Goal: Task Accomplishment & Management: Use online tool/utility

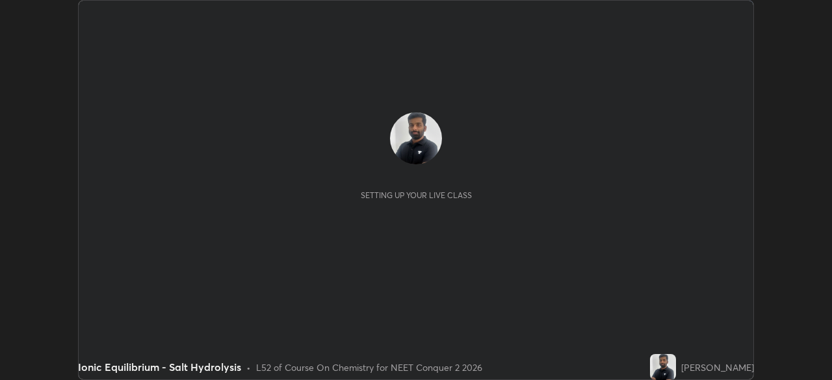
scroll to position [380, 832]
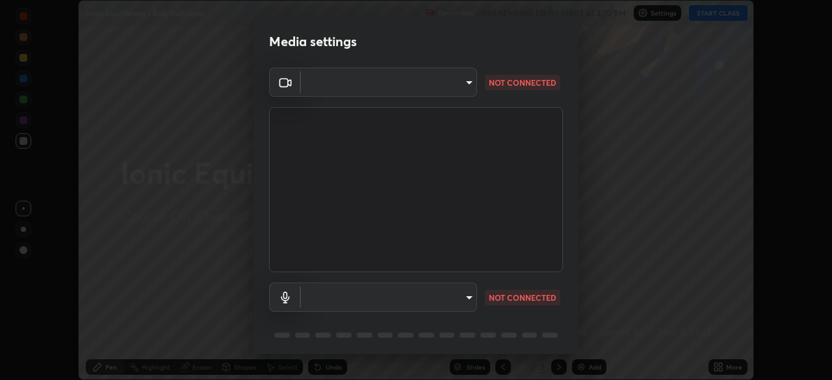
type input "9a713c2cdbe2be7ef93d2d34457ea53c7a2e6abfd87dec32e3c08735988cddce"
type input "e6cf437f8be3038540c0eacca45f8e132bc3755f11b8bdaf6e78190707a71d42"
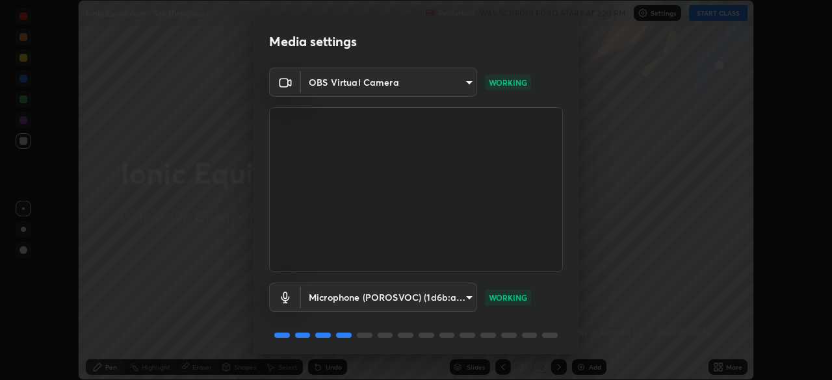
scroll to position [46, 0]
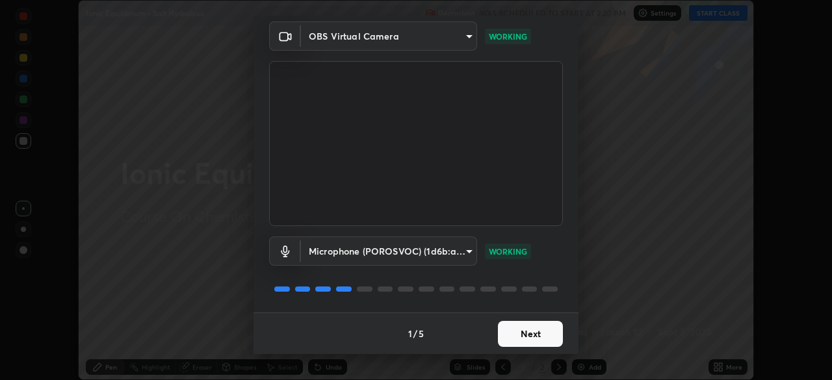
click at [513, 338] on button "Next" at bounding box center [530, 334] width 65 height 26
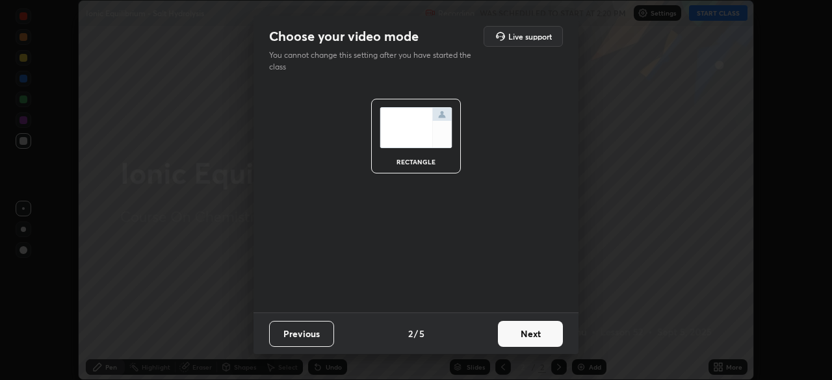
scroll to position [0, 0]
click at [513, 338] on button "Next" at bounding box center [530, 334] width 65 height 26
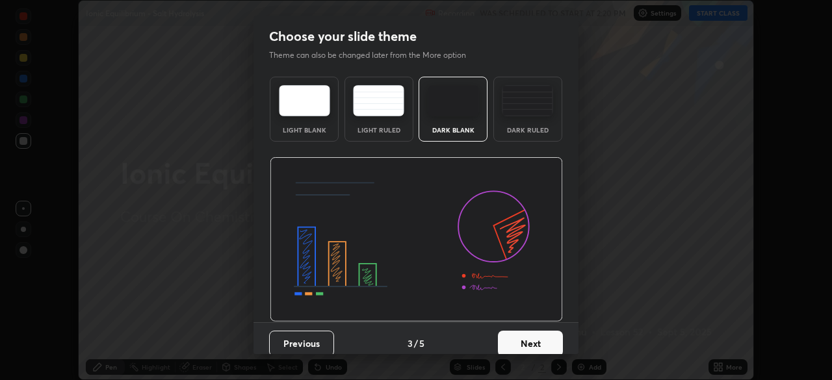
click at [516, 340] on button "Next" at bounding box center [530, 344] width 65 height 26
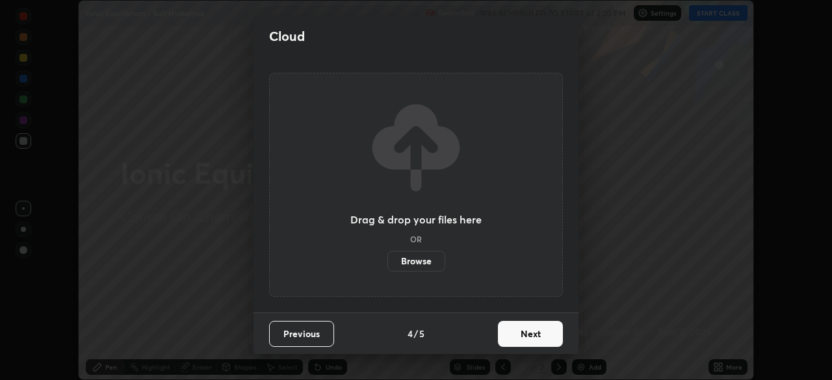
click at [516, 340] on button "Next" at bounding box center [530, 334] width 65 height 26
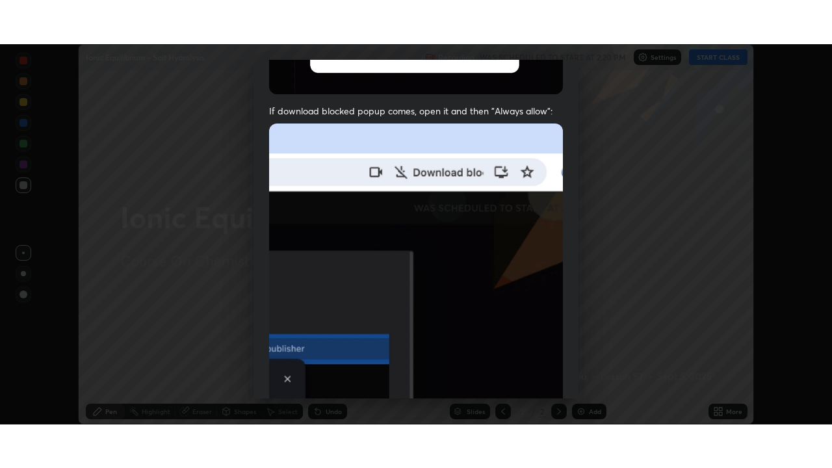
scroll to position [311, 0]
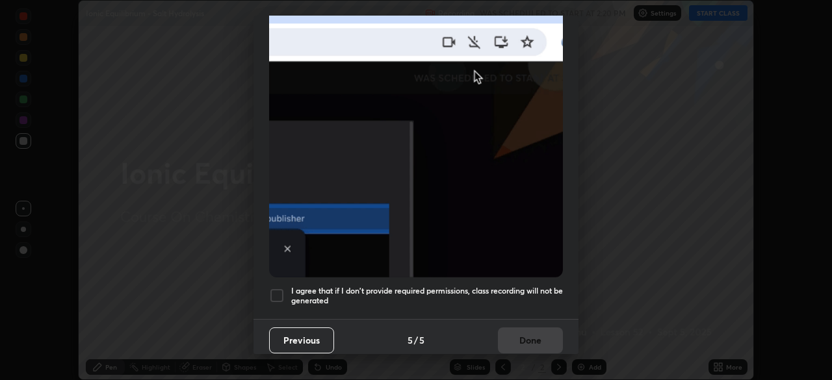
click at [274, 290] on div at bounding box center [277, 296] width 16 height 16
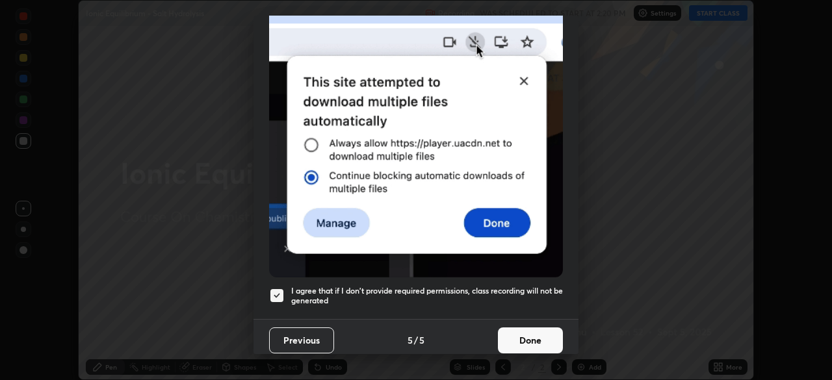
click at [509, 338] on button "Done" at bounding box center [530, 341] width 65 height 26
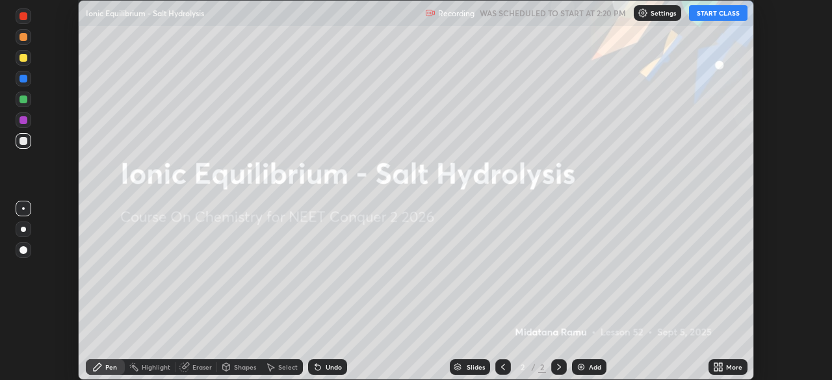
click at [708, 12] on button "START CLASS" at bounding box center [718, 13] width 58 height 16
click at [726, 368] on div "More" at bounding box center [734, 367] width 16 height 6
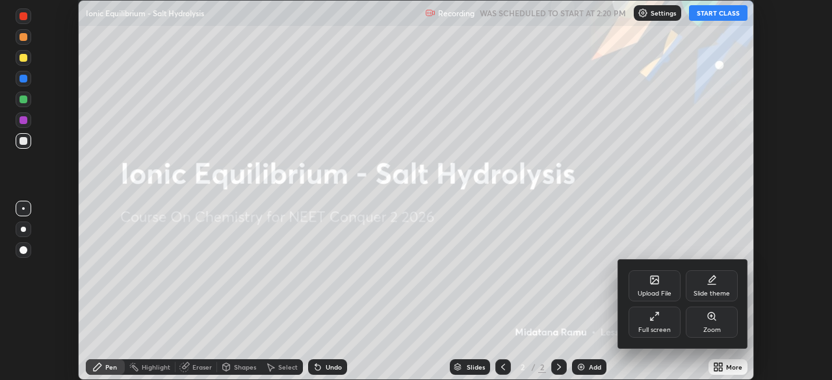
click at [658, 330] on div "Full screen" at bounding box center [654, 330] width 32 height 6
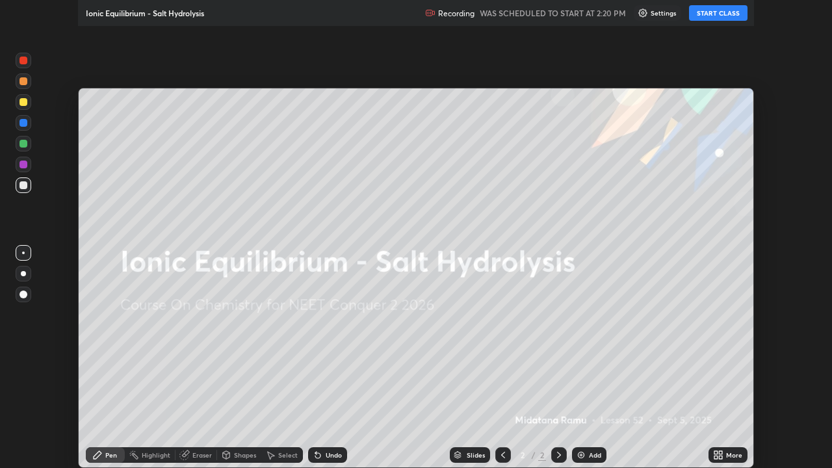
scroll to position [468, 832]
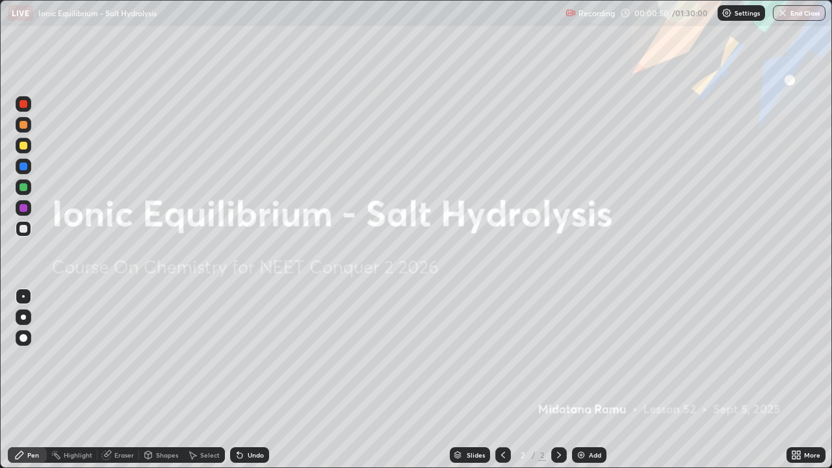
click at [715, 380] on div "Slides 2 / 2 Add" at bounding box center [527, 455] width 517 height 26
click at [764, 380] on div "Slides 2 / 2 Add" at bounding box center [527, 455] width 517 height 26
click at [766, 380] on div "Slides 2 / 2 Add" at bounding box center [527, 455] width 517 height 26
click at [771, 380] on div "Slides 2 / 2 Add" at bounding box center [527, 455] width 517 height 26
click at [768, 380] on div "Slides 2 / 2 Add" at bounding box center [527, 455] width 517 height 26
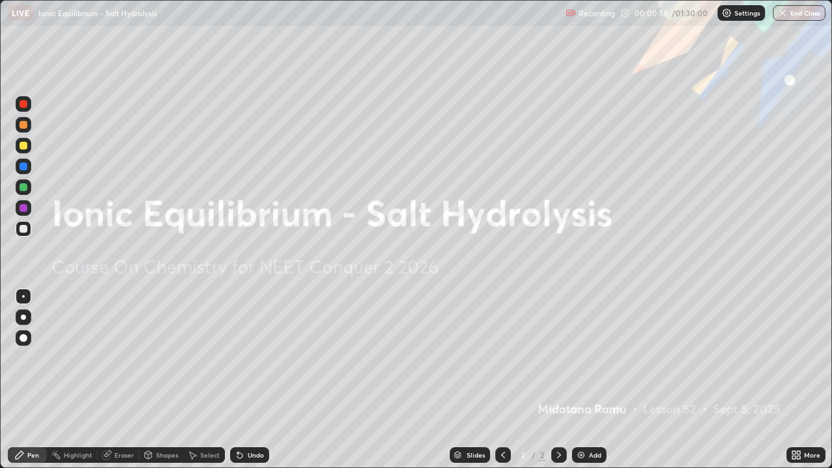
click at [772, 380] on div "Slides 2 / 2 Add" at bounding box center [527, 455] width 517 height 26
click at [114, 380] on div "Eraser" at bounding box center [118, 455] width 42 height 16
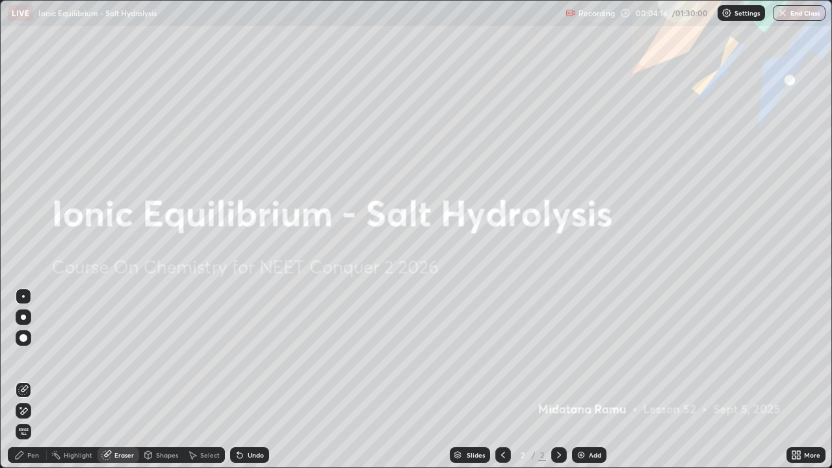
click at [28, 380] on div "Pen" at bounding box center [33, 455] width 12 height 6
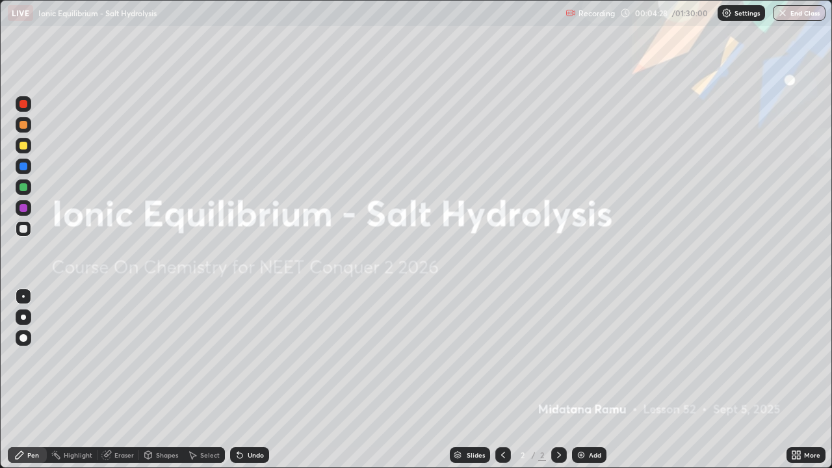
click at [118, 380] on div "Eraser" at bounding box center [118, 455] width 42 height 16
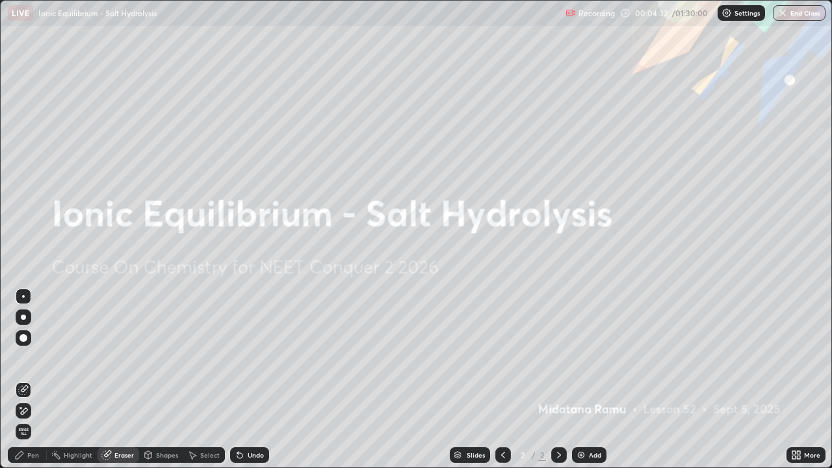
click at [37, 380] on div "Pen" at bounding box center [27, 455] width 39 height 16
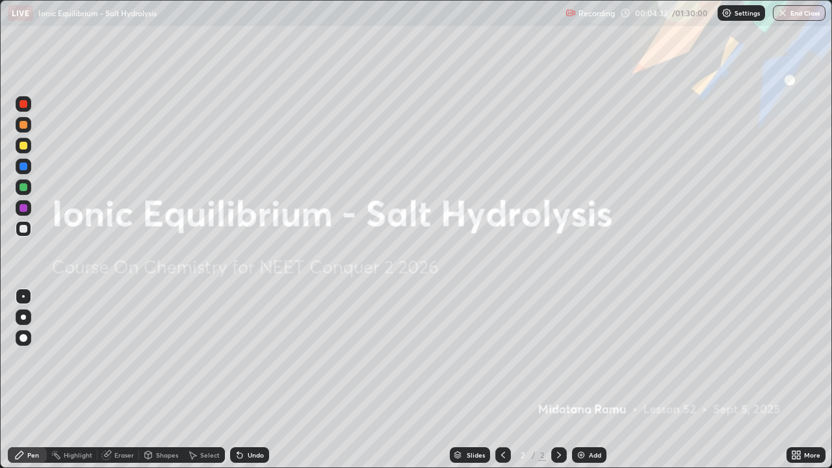
click at [23, 210] on div at bounding box center [23, 208] width 8 height 8
click at [25, 186] on div at bounding box center [23, 187] width 8 height 8
click at [26, 164] on div at bounding box center [23, 166] width 8 height 8
click at [27, 146] on div at bounding box center [23, 146] width 8 height 8
click at [24, 123] on div at bounding box center [23, 125] width 8 height 8
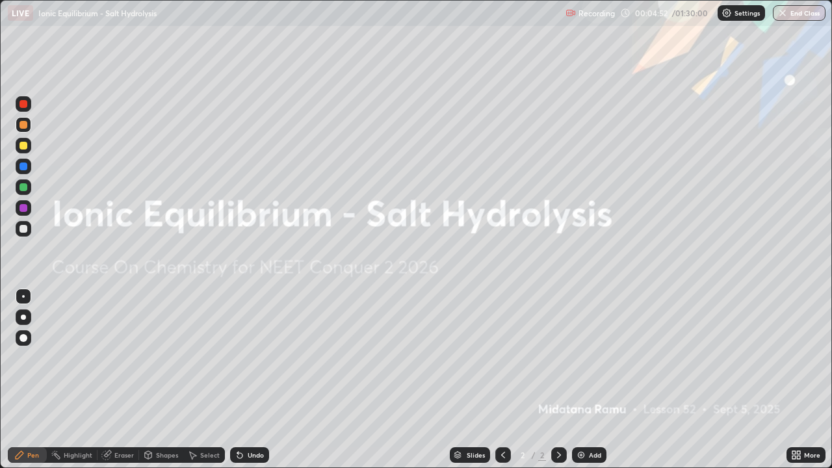
click at [23, 105] on div at bounding box center [23, 104] width 8 height 8
click at [21, 230] on div at bounding box center [23, 229] width 8 height 8
click at [25, 207] on div at bounding box center [23, 208] width 8 height 8
click at [25, 188] on div at bounding box center [23, 187] width 8 height 8
click at [23, 162] on div at bounding box center [23, 166] width 8 height 8
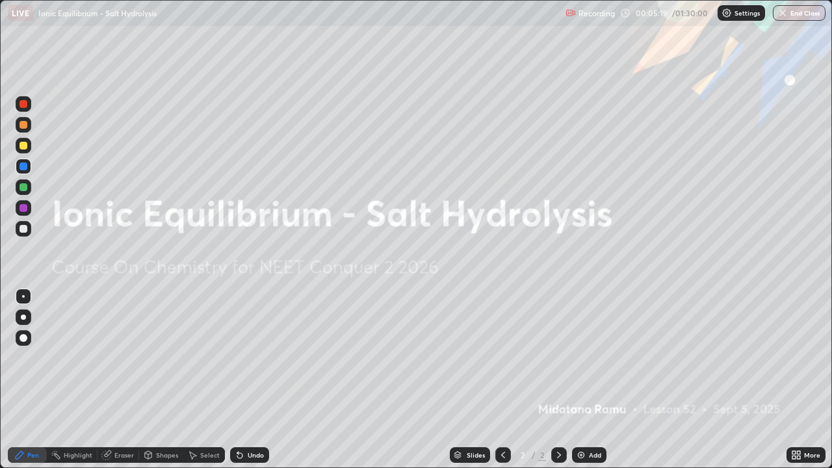
click at [110, 380] on icon at bounding box center [106, 455] width 10 height 10
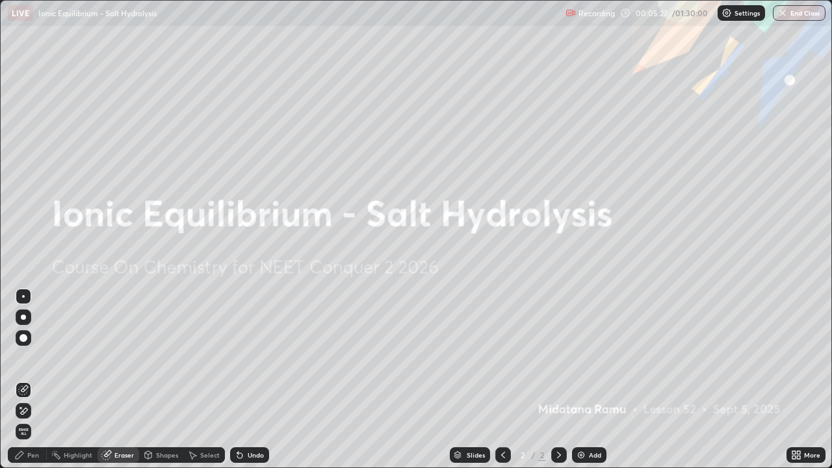
click at [34, 238] on div "Erase all" at bounding box center [23, 234] width 31 height 416
click at [31, 380] on div "Pen" at bounding box center [33, 455] width 12 height 6
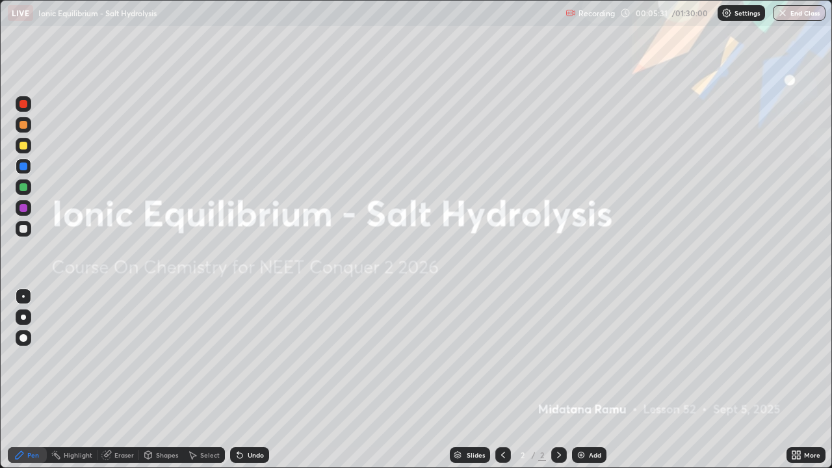
click at [25, 228] on div at bounding box center [23, 229] width 8 height 8
click at [25, 207] on div at bounding box center [23, 208] width 8 height 8
click at [24, 187] on div at bounding box center [23, 187] width 8 height 8
click at [25, 166] on div at bounding box center [23, 166] width 8 height 8
click at [23, 146] on div at bounding box center [23, 146] width 8 height 8
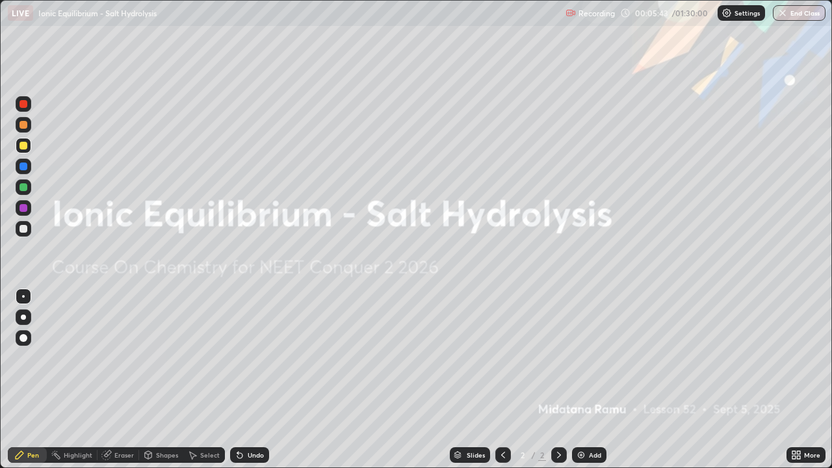
click at [24, 127] on div at bounding box center [23, 125] width 8 height 8
click at [116, 380] on div "Eraser" at bounding box center [123, 455] width 19 height 6
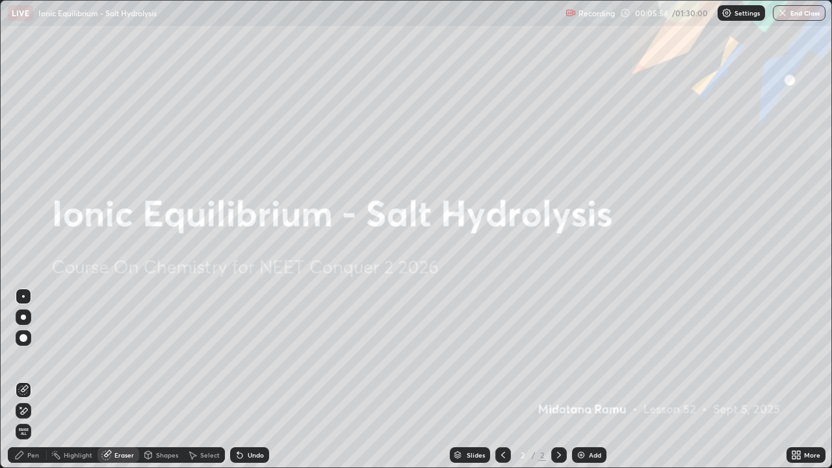
click at [25, 380] on icon at bounding box center [23, 411] width 10 height 11
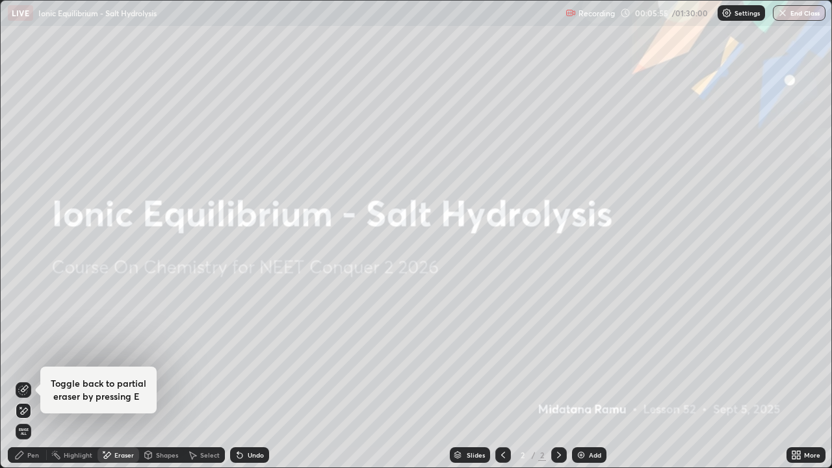
click at [24, 380] on icon at bounding box center [24, 388] width 7 height 6
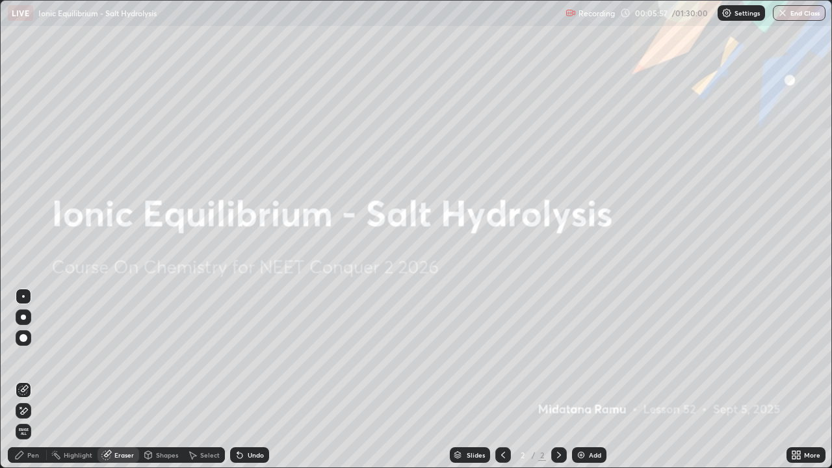
click at [31, 380] on div "Pen" at bounding box center [33, 455] width 12 height 6
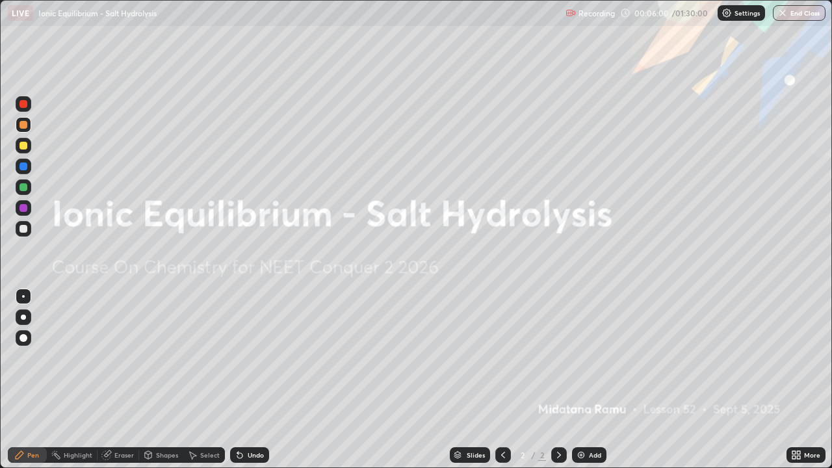
click at [25, 164] on div at bounding box center [23, 166] width 8 height 8
click at [117, 380] on div "Eraser" at bounding box center [118, 455] width 42 height 16
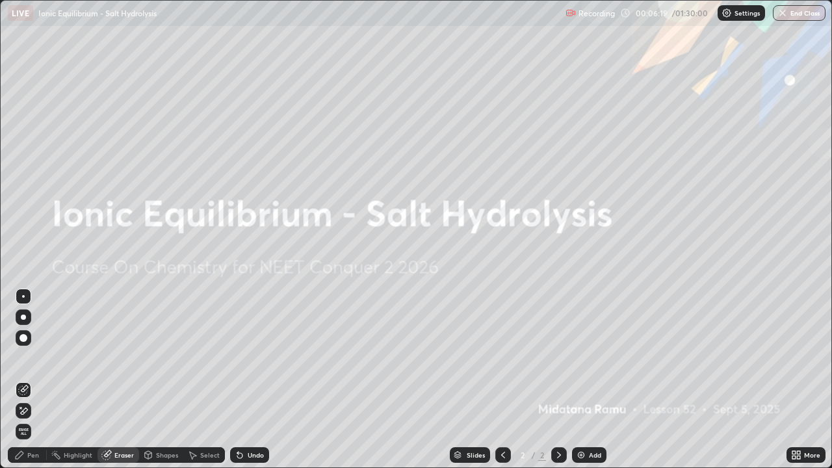
click at [14, 332] on div at bounding box center [23, 338] width 21 height 21
click at [35, 380] on div "Pen" at bounding box center [33, 455] width 12 height 6
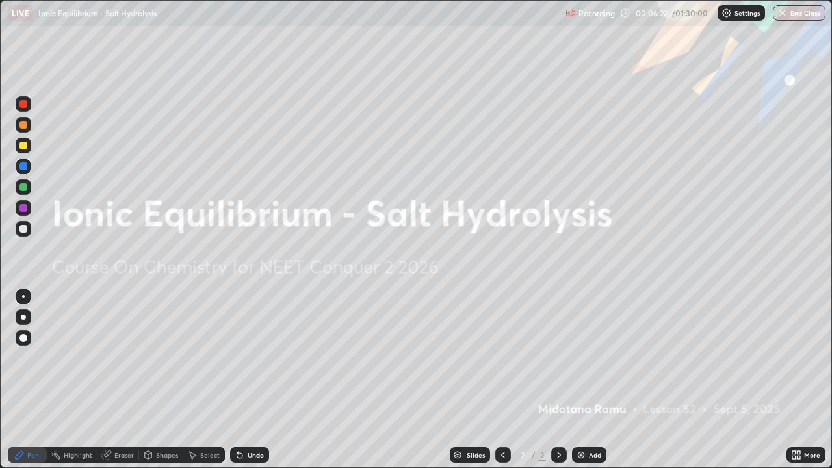
click at [23, 142] on div at bounding box center [23, 146] width 8 height 8
click at [24, 166] on div at bounding box center [23, 166] width 8 height 8
click at [0, 342] on div "Setting up your live class" at bounding box center [416, 234] width 832 height 468
click at [0, 343] on div "Setting up your live class" at bounding box center [416, 234] width 832 height 468
click at [25, 164] on div at bounding box center [23, 166] width 8 height 8
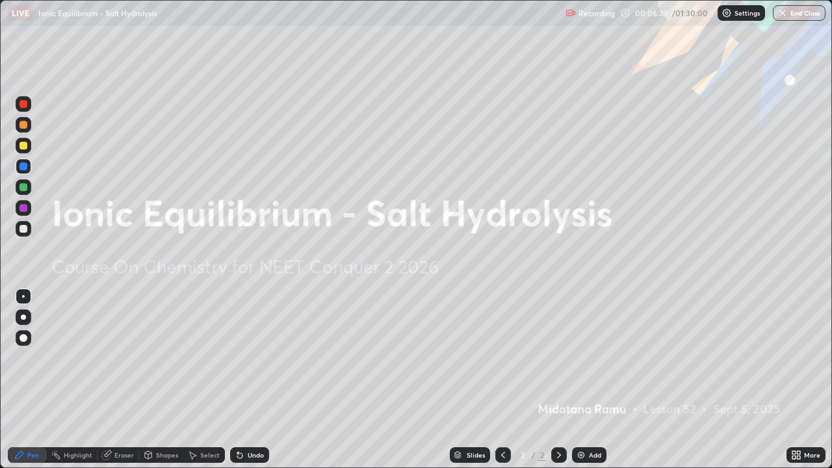
click at [117, 380] on div "Eraser" at bounding box center [123, 455] width 19 height 6
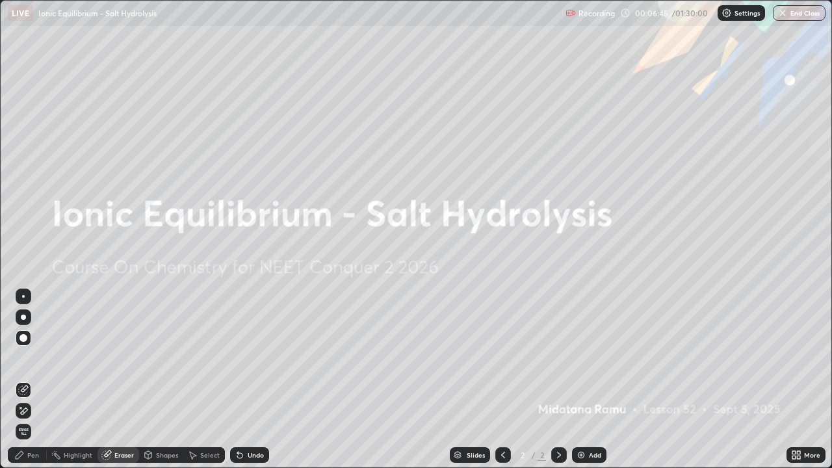
click at [26, 380] on div "Pen" at bounding box center [27, 455] width 39 height 16
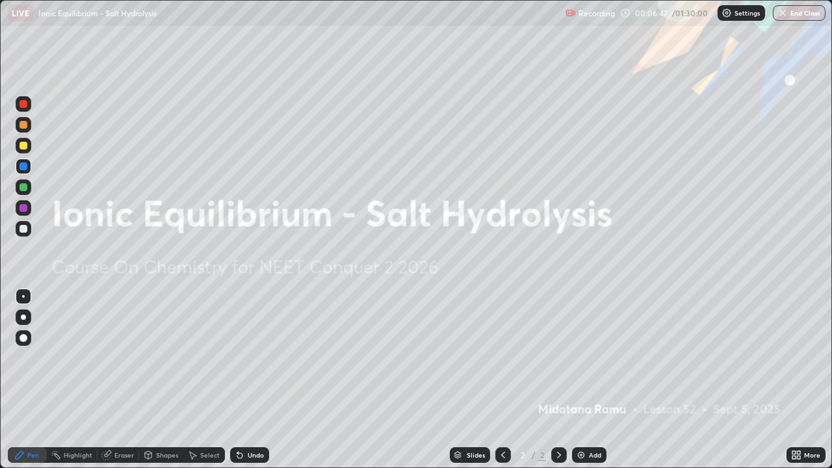
click at [22, 169] on div at bounding box center [23, 166] width 8 height 8
click at [23, 144] on div at bounding box center [23, 146] width 8 height 8
click at [120, 380] on div "Eraser" at bounding box center [123, 455] width 19 height 6
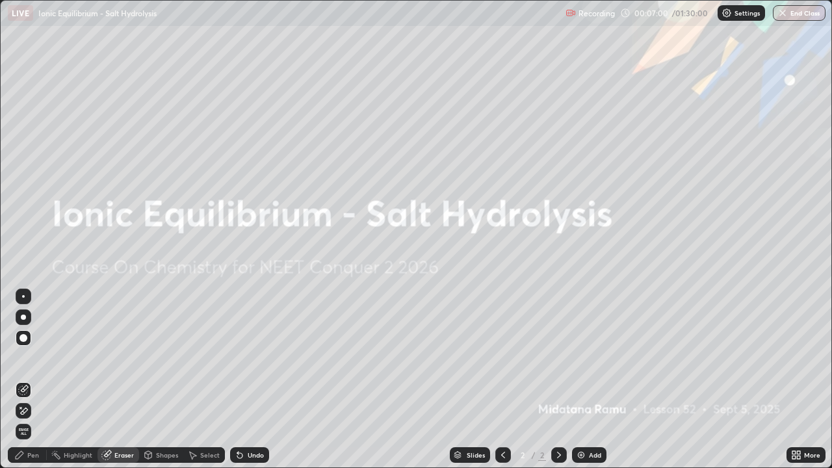
click at [31, 380] on div "Pen" at bounding box center [27, 455] width 39 height 16
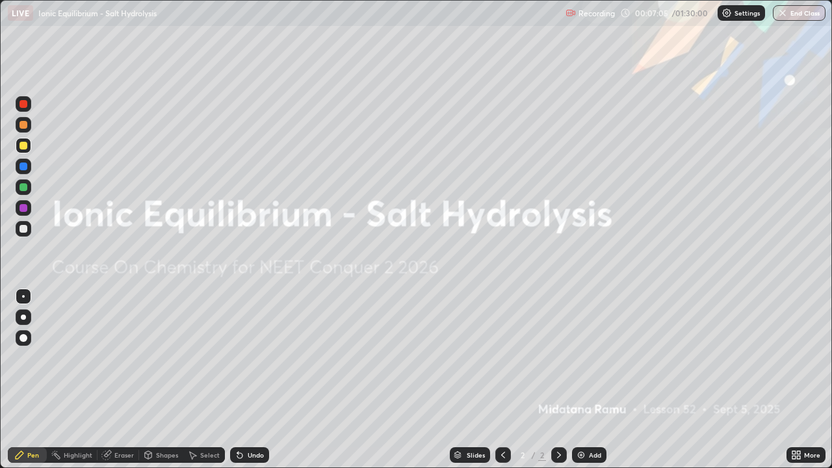
click at [25, 126] on div at bounding box center [23, 125] width 8 height 8
click at [23, 105] on div at bounding box center [23, 104] width 8 height 8
click at [23, 231] on div at bounding box center [23, 229] width 8 height 8
click at [25, 209] on div at bounding box center [23, 208] width 8 height 8
click at [27, 187] on div at bounding box center [23, 187] width 8 height 8
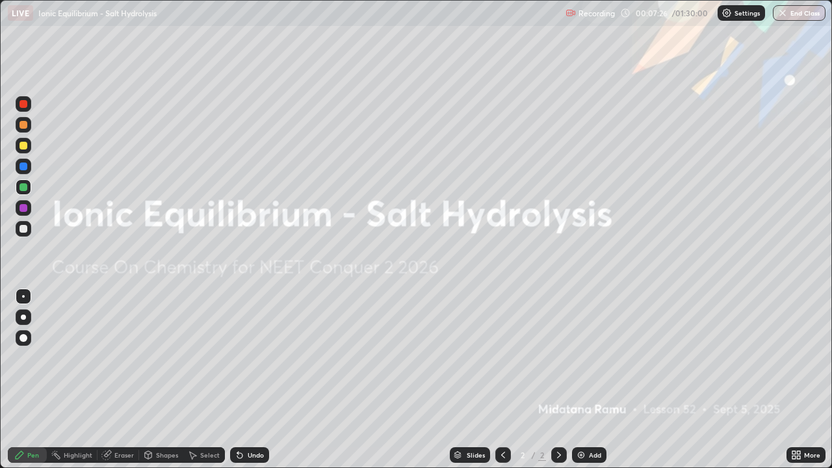
click at [111, 380] on icon at bounding box center [106, 455] width 10 height 10
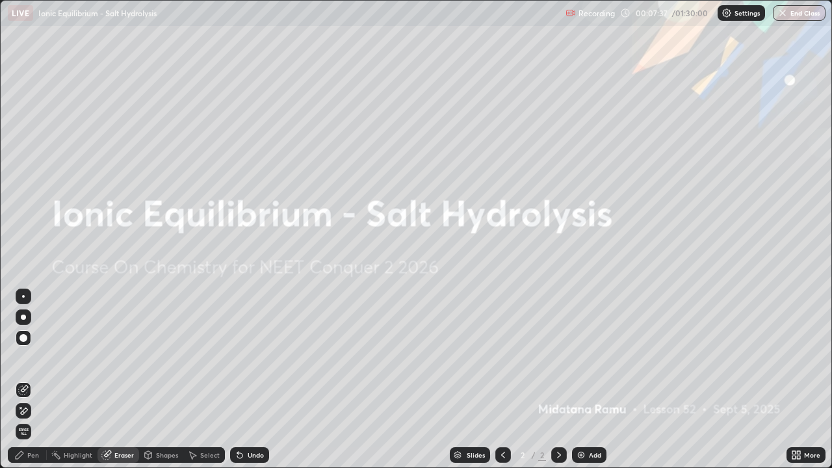
click at [111, 380] on icon at bounding box center [106, 455] width 10 height 10
click at [31, 380] on div "Pen" at bounding box center [33, 455] width 12 height 6
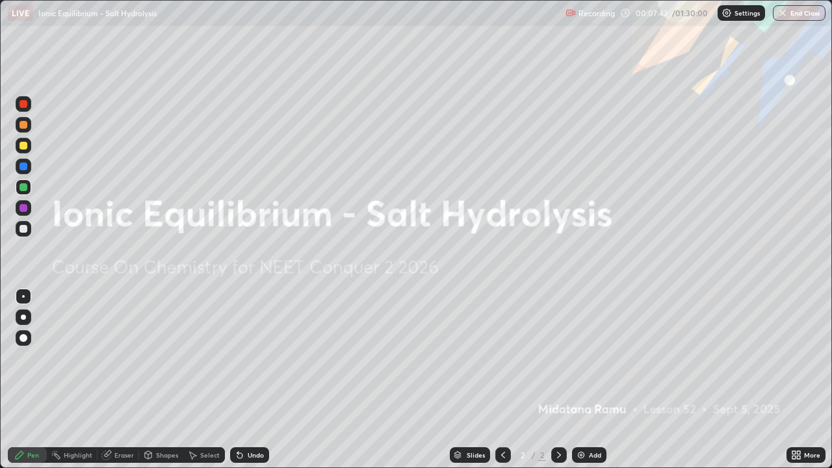
click at [21, 234] on div at bounding box center [24, 229] width 16 height 16
click at [25, 208] on div at bounding box center [23, 208] width 8 height 8
click at [24, 190] on div at bounding box center [23, 187] width 8 height 8
click at [107, 380] on icon at bounding box center [107, 453] width 7 height 6
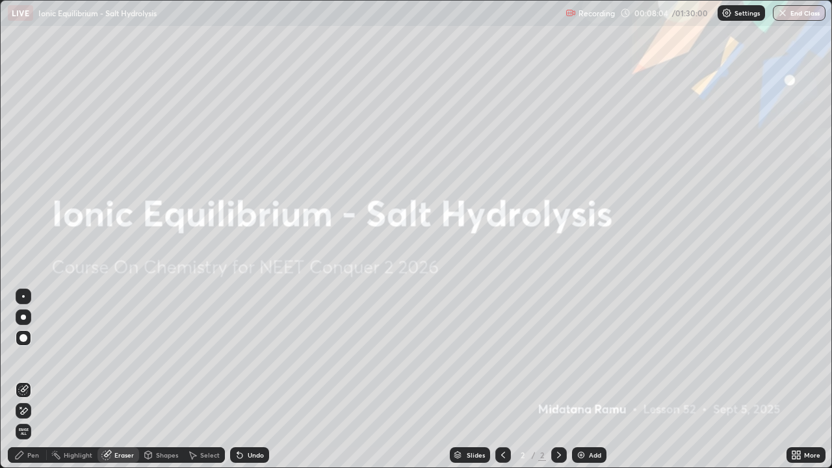
click at [32, 380] on div "Pen" at bounding box center [33, 455] width 12 height 6
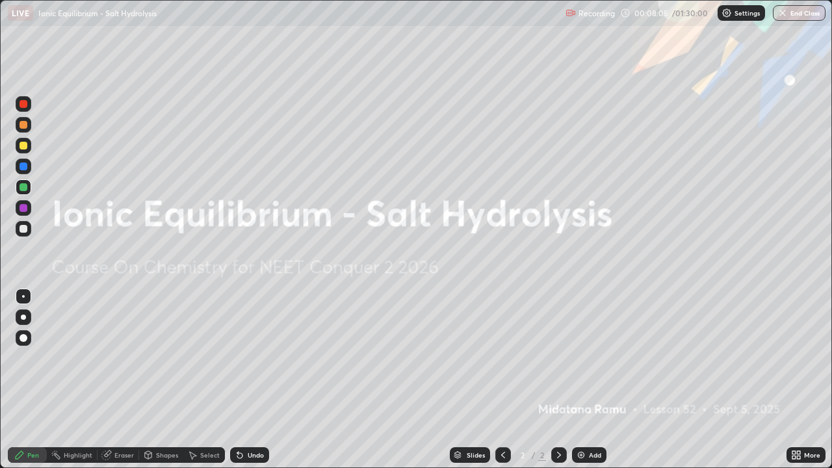
click at [22, 167] on div at bounding box center [23, 166] width 8 height 8
click at [23, 187] on div at bounding box center [23, 187] width 8 height 8
click at [557, 380] on icon at bounding box center [559, 455] width 4 height 6
click at [558, 380] on icon at bounding box center [559, 455] width 10 height 10
click at [582, 380] on img at bounding box center [581, 455] width 10 height 10
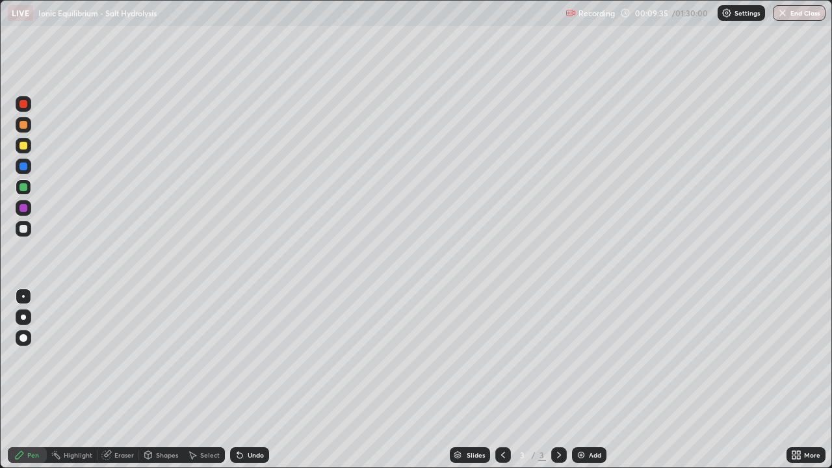
click at [27, 208] on div at bounding box center [23, 208] width 8 height 8
click at [240, 380] on icon at bounding box center [240, 455] width 10 height 10
click at [237, 380] on icon at bounding box center [237, 452] width 1 height 1
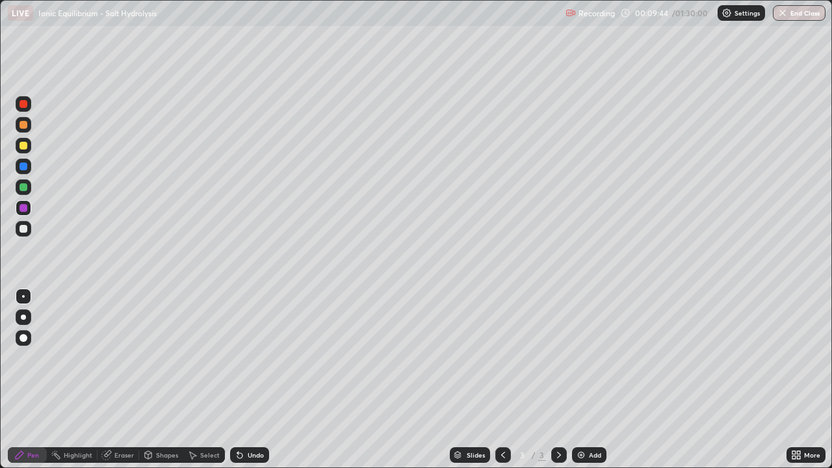
click at [237, 380] on icon at bounding box center [237, 452] width 1 height 1
click at [249, 380] on div "Undo" at bounding box center [256, 455] width 16 height 6
click at [238, 380] on icon at bounding box center [239, 455] width 5 height 5
click at [244, 380] on div "Undo" at bounding box center [249, 455] width 39 height 16
click at [237, 380] on icon at bounding box center [237, 452] width 1 height 1
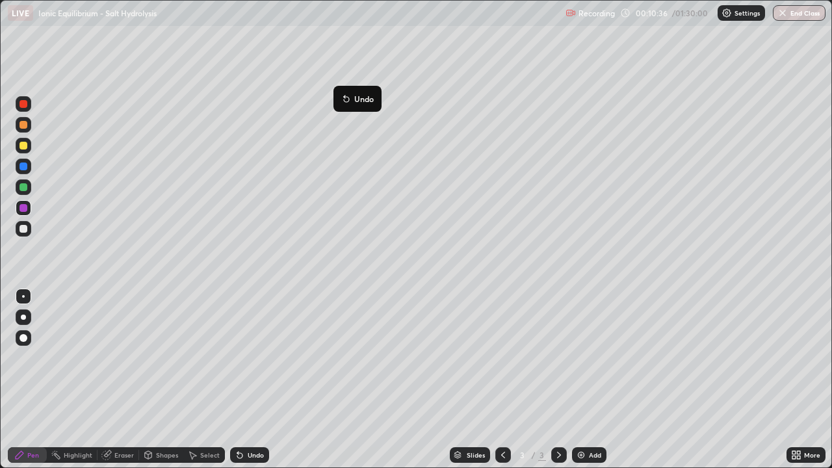
click at [242, 380] on div "Undo" at bounding box center [249, 455] width 39 height 16
click at [508, 380] on div at bounding box center [503, 455] width 16 height 16
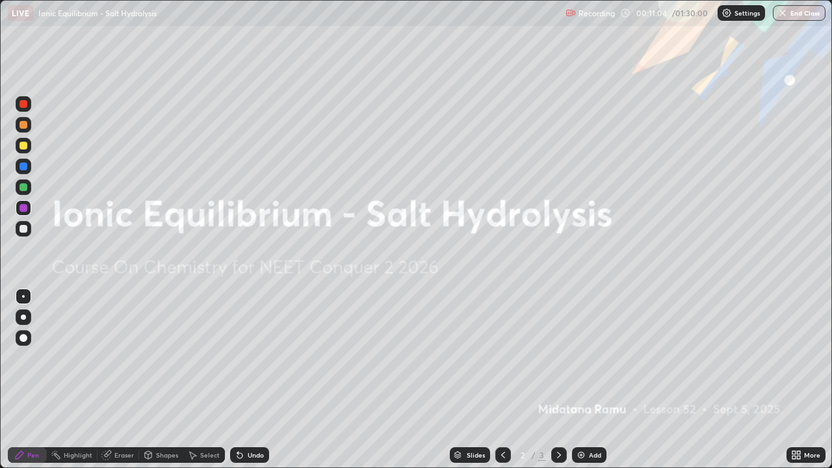
click at [559, 380] on icon at bounding box center [559, 455] width 4 height 6
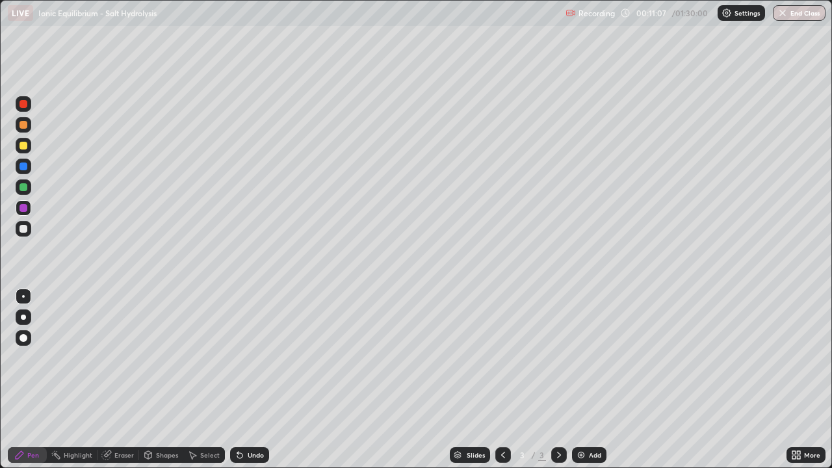
click at [501, 380] on icon at bounding box center [503, 455] width 4 height 6
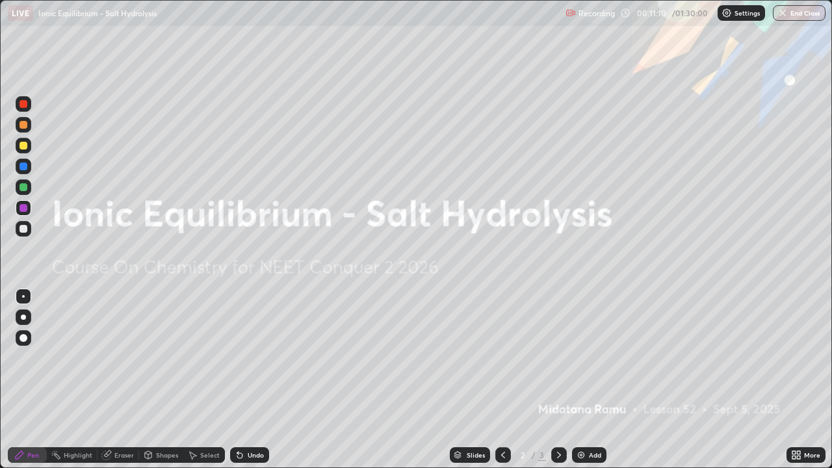
click at [556, 380] on icon at bounding box center [559, 455] width 10 height 10
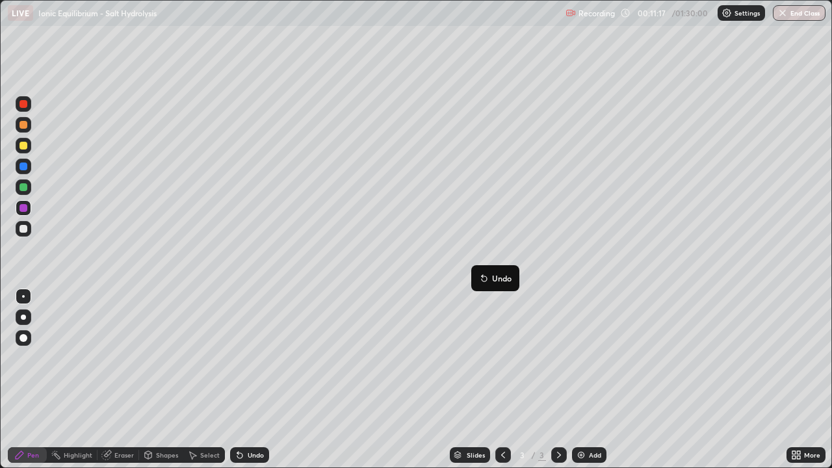
click at [122, 380] on div "Eraser" at bounding box center [123, 455] width 19 height 6
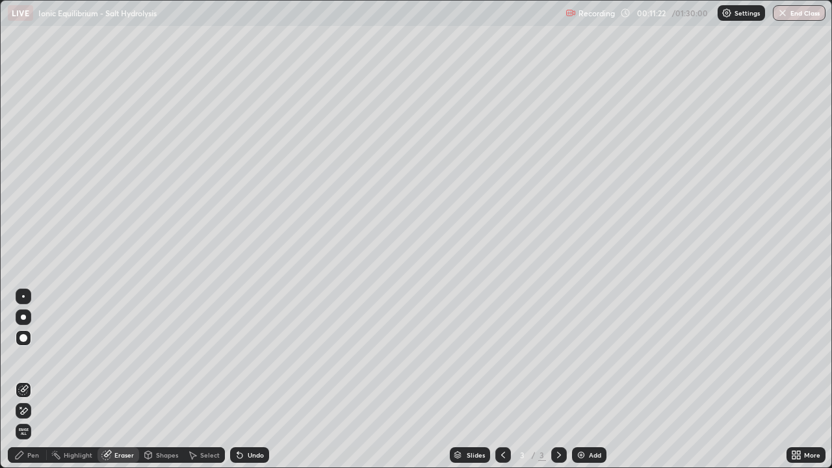
click at [35, 380] on div "Pen" at bounding box center [33, 455] width 12 height 6
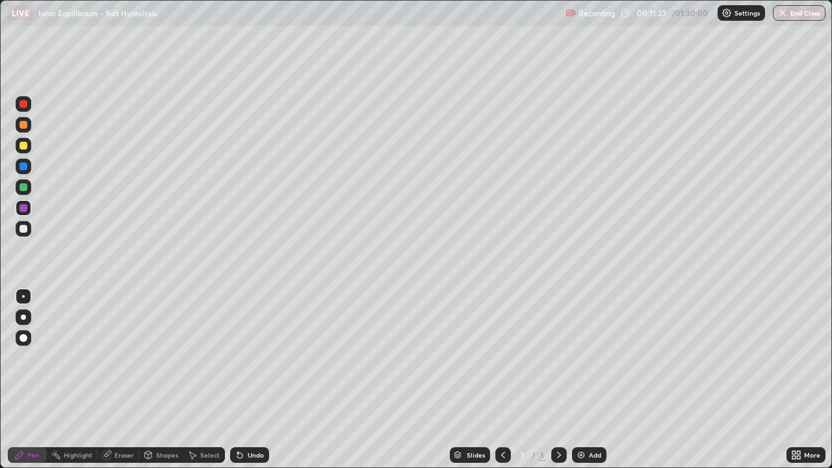
click at [22, 207] on div at bounding box center [23, 208] width 8 height 8
click at [114, 380] on div "Eraser" at bounding box center [123, 455] width 19 height 6
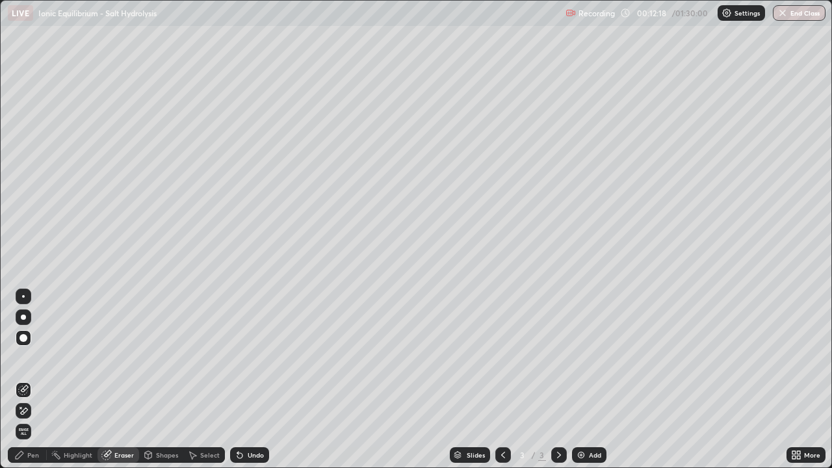
click at [558, 380] on icon at bounding box center [559, 455] width 10 height 10
click at [584, 380] on img at bounding box center [581, 455] width 10 height 10
click at [502, 380] on icon at bounding box center [503, 455] width 10 height 10
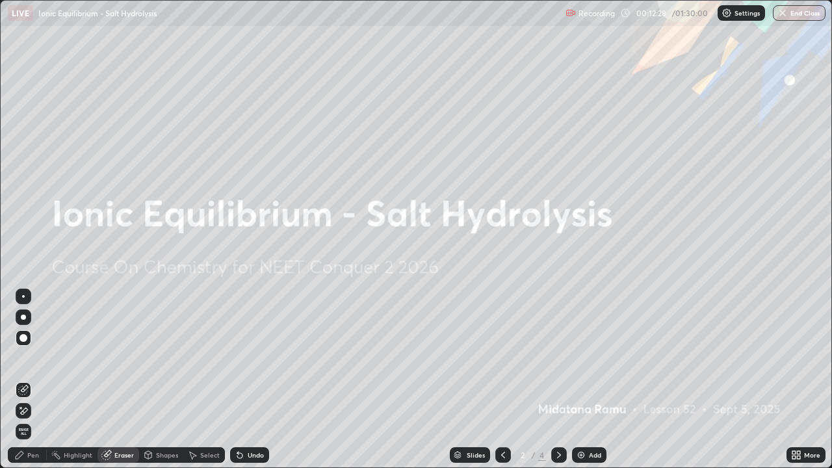
click at [32, 380] on div "Pen" at bounding box center [33, 455] width 12 height 6
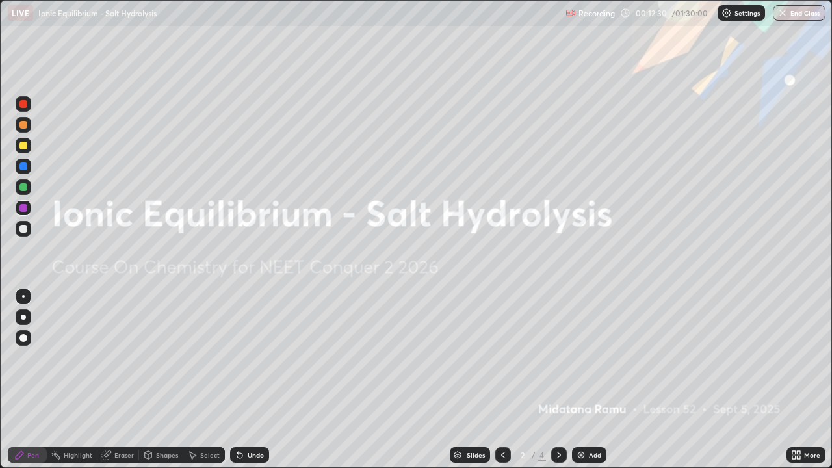
click at [22, 144] on div at bounding box center [23, 146] width 8 height 8
click at [118, 380] on div "Eraser" at bounding box center [118, 455] width 42 height 16
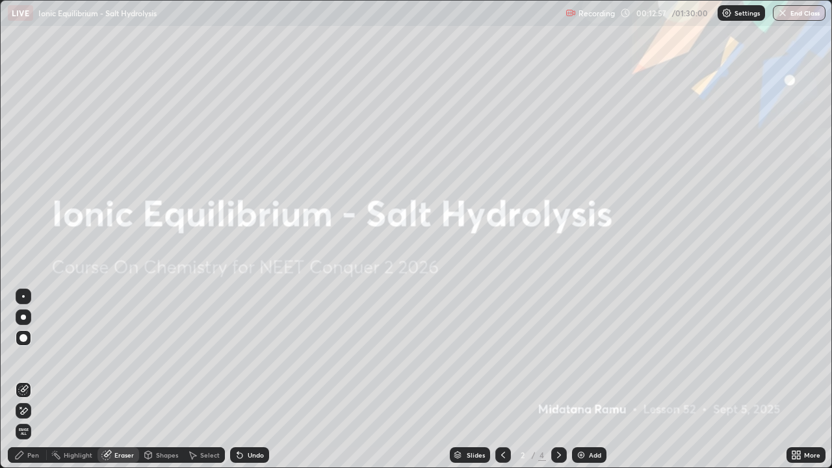
click at [112, 380] on div "Eraser" at bounding box center [118, 455] width 42 height 16
click at [31, 380] on div "Pen" at bounding box center [33, 455] width 12 height 6
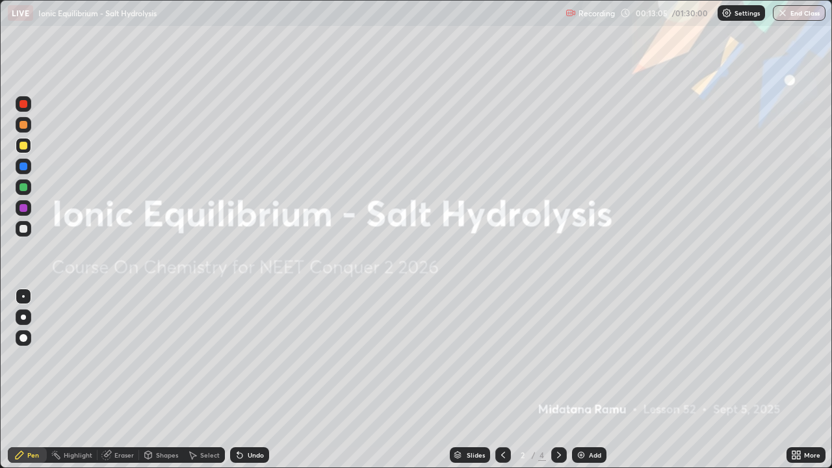
click at [26, 143] on div at bounding box center [23, 146] width 8 height 8
click at [110, 380] on div "Eraser" at bounding box center [118, 455] width 42 height 16
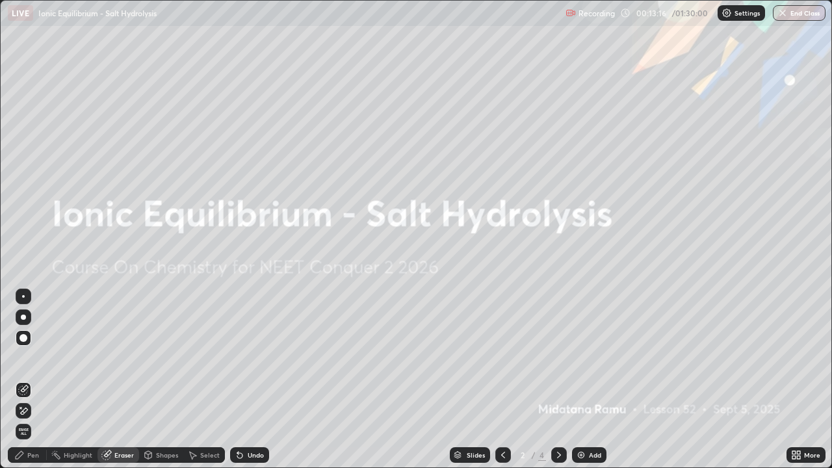
click at [23, 317] on div at bounding box center [23, 317] width 5 height 5
click at [35, 380] on div "Pen" at bounding box center [33, 455] width 12 height 6
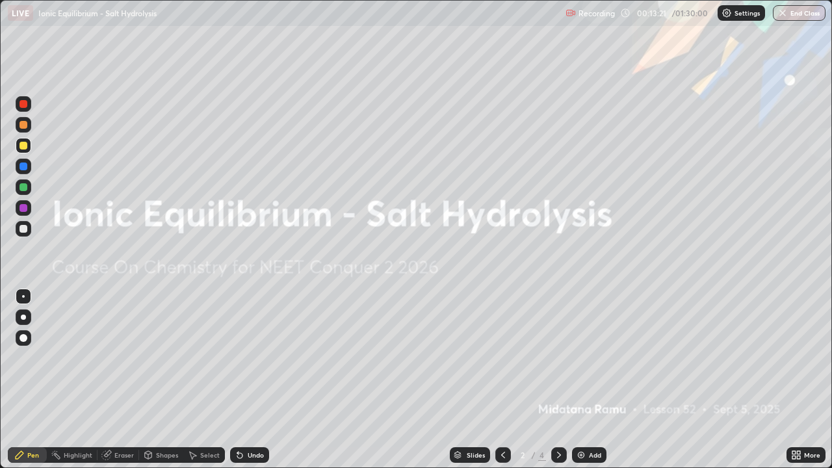
click at [24, 316] on div at bounding box center [23, 317] width 5 height 5
click at [120, 380] on div "Eraser" at bounding box center [123, 455] width 19 height 6
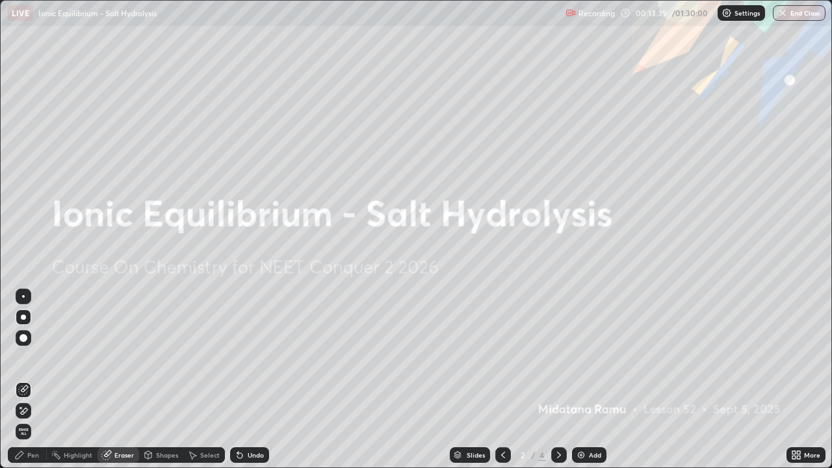
click at [27, 380] on div "Pen" at bounding box center [27, 455] width 39 height 16
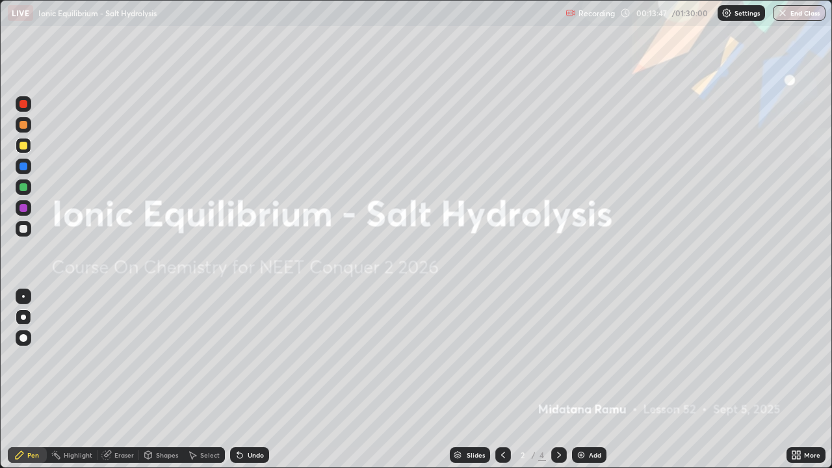
click at [123, 380] on div "Eraser" at bounding box center [123, 455] width 19 height 6
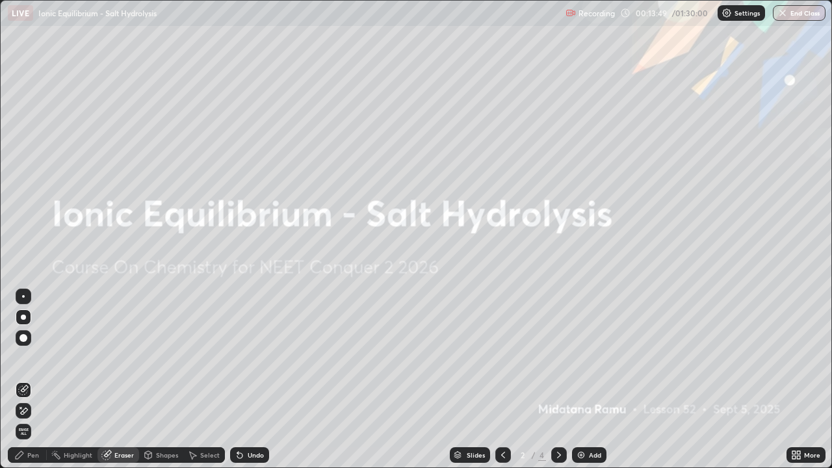
click at [34, 380] on div "Pen" at bounding box center [33, 455] width 12 height 6
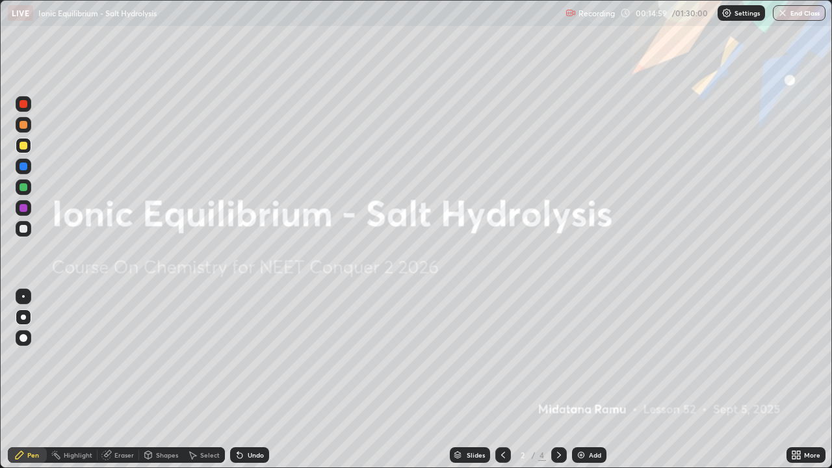
click at [119, 380] on div "Eraser" at bounding box center [123, 455] width 19 height 6
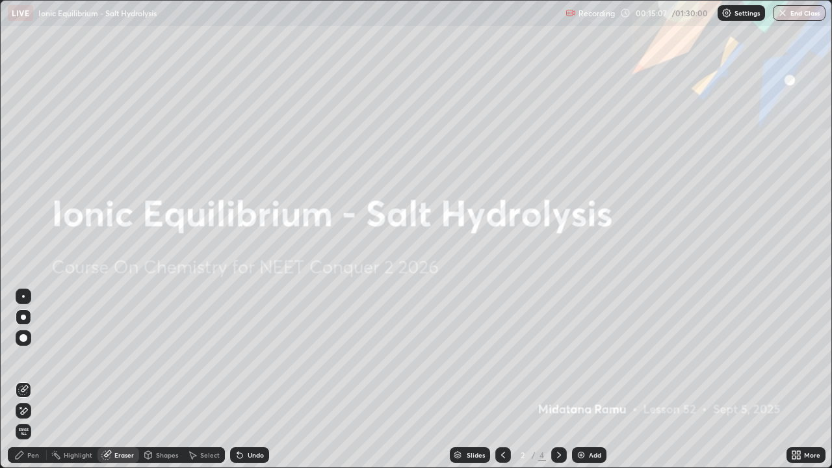
click at [31, 380] on div "Pen" at bounding box center [33, 455] width 12 height 6
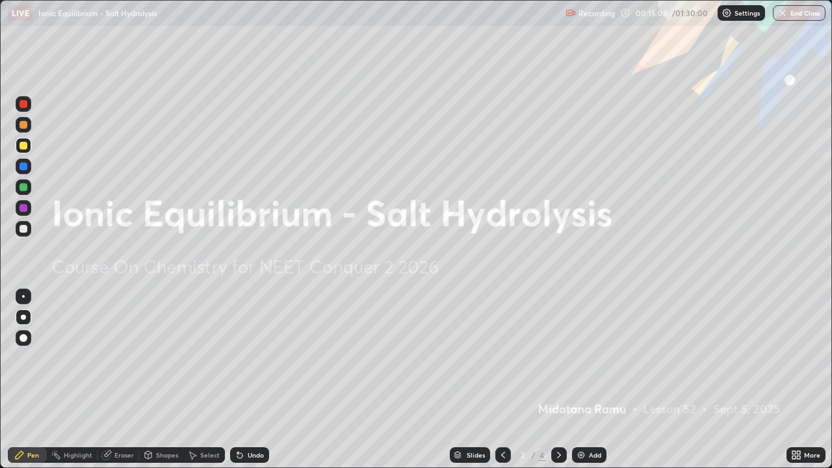
click at [25, 144] on div at bounding box center [23, 146] width 8 height 8
click at [115, 380] on div "Eraser" at bounding box center [118, 455] width 42 height 16
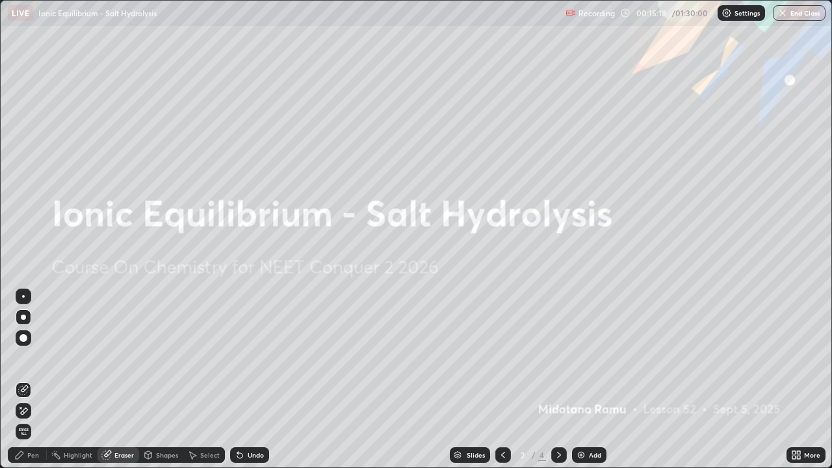
click at [23, 311] on div at bounding box center [24, 317] width 16 height 16
click at [36, 380] on div "Pen" at bounding box center [33, 455] width 12 height 6
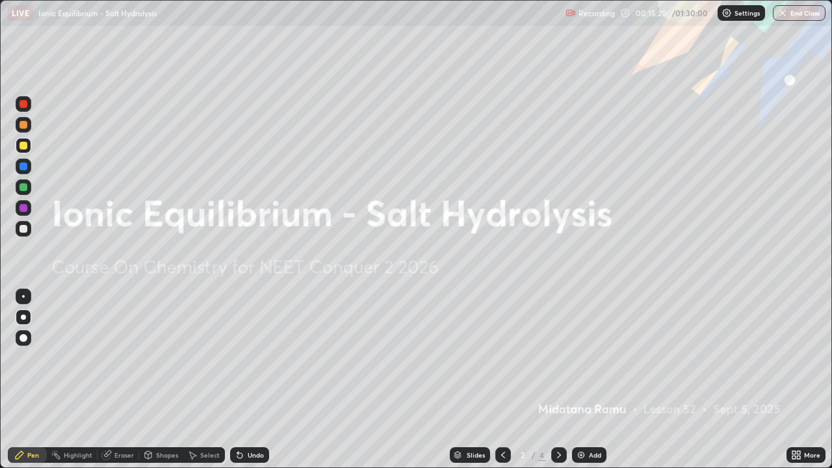
click at [23, 146] on div at bounding box center [23, 146] width 8 height 8
click at [118, 380] on div "Eraser" at bounding box center [123, 455] width 19 height 6
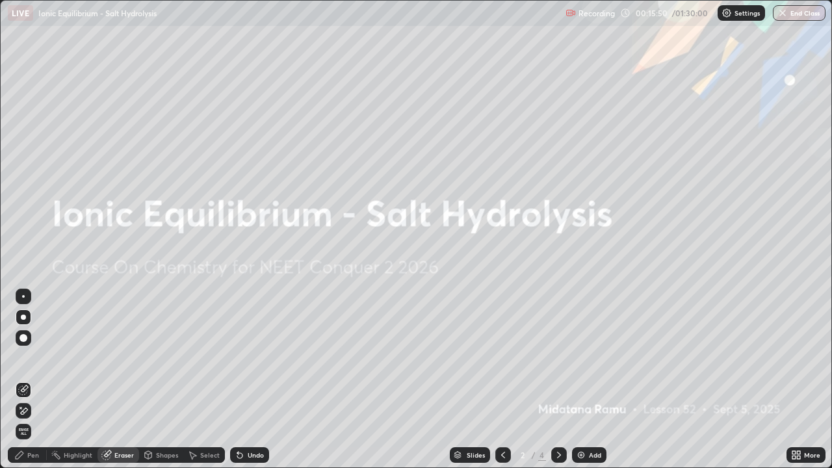
click at [30, 380] on div "Pen" at bounding box center [33, 455] width 12 height 6
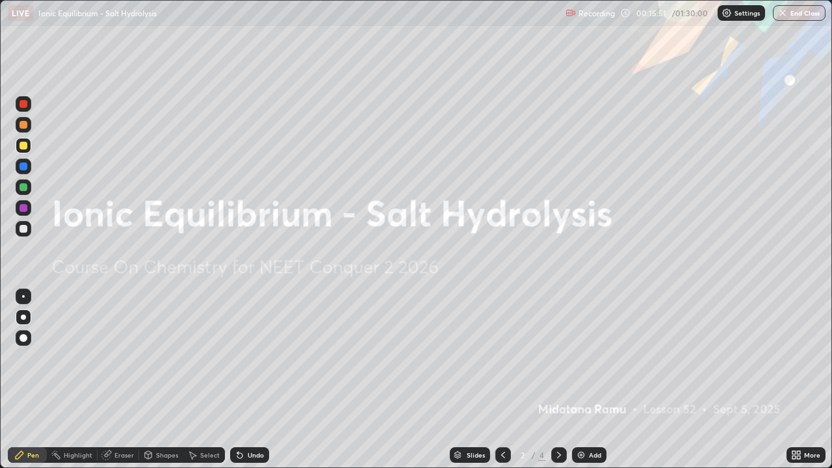
click at [28, 140] on div at bounding box center [24, 146] width 16 height 16
click at [109, 380] on icon at bounding box center [107, 453] width 7 height 6
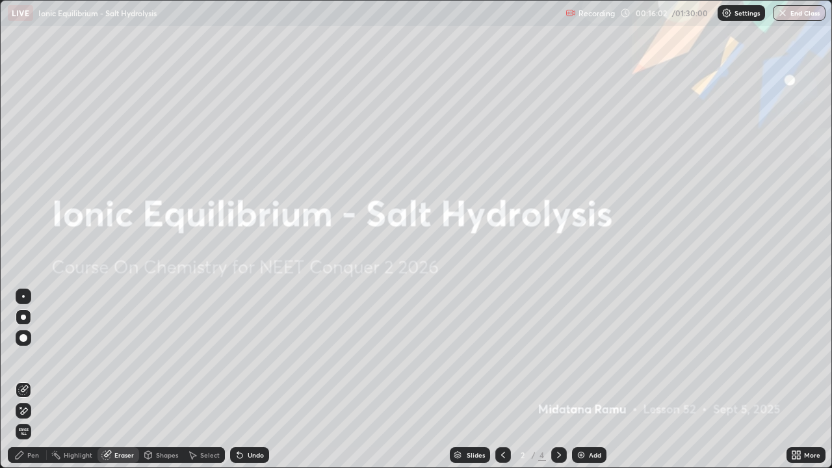
click at [31, 380] on div "Pen" at bounding box center [33, 455] width 12 height 6
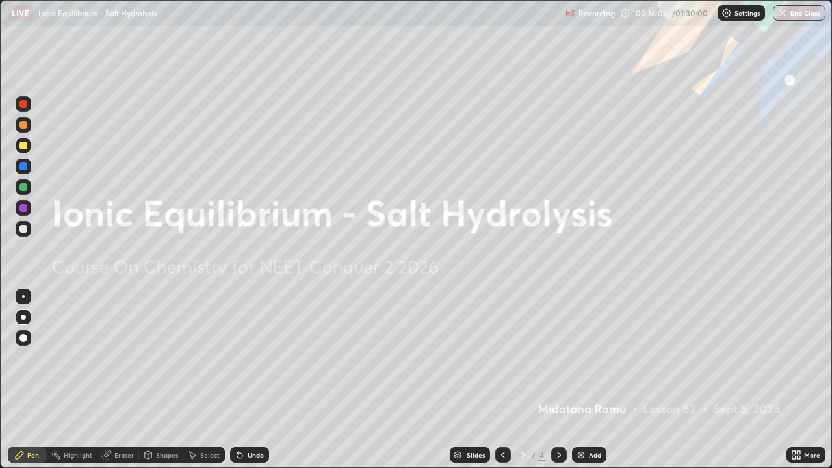
click at [27, 144] on div at bounding box center [23, 146] width 8 height 8
click at [122, 380] on div "Eraser" at bounding box center [123, 455] width 19 height 6
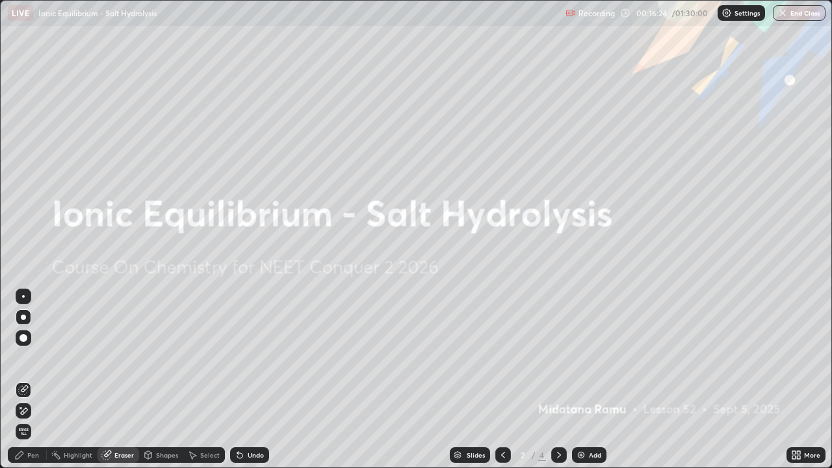
click at [36, 380] on div "Pen" at bounding box center [33, 455] width 12 height 6
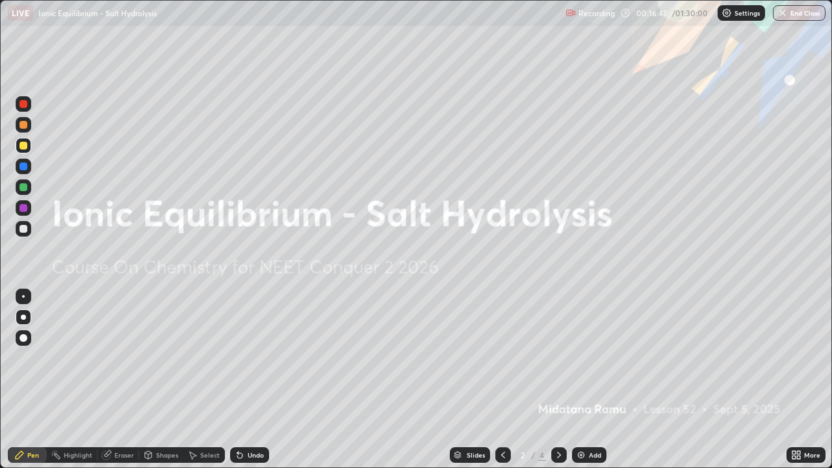
click at [25, 105] on div at bounding box center [23, 104] width 8 height 8
click at [24, 103] on div at bounding box center [23, 104] width 8 height 8
click at [123, 380] on div "Eraser" at bounding box center [123, 455] width 19 height 6
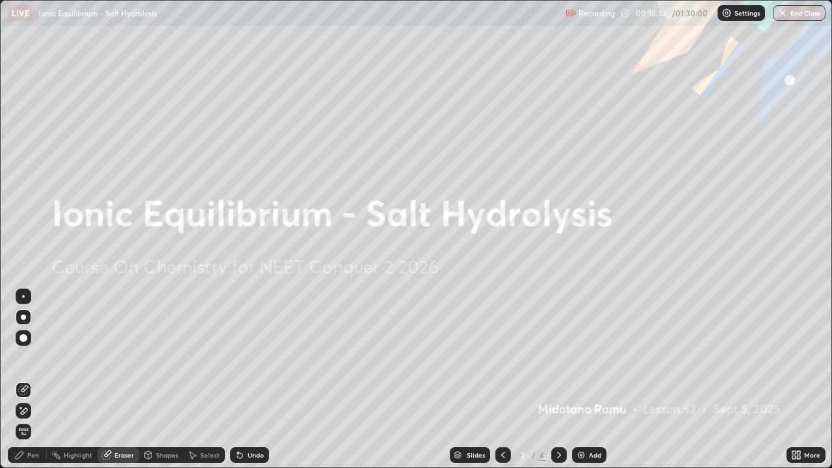
click at [554, 380] on icon at bounding box center [559, 455] width 10 height 10
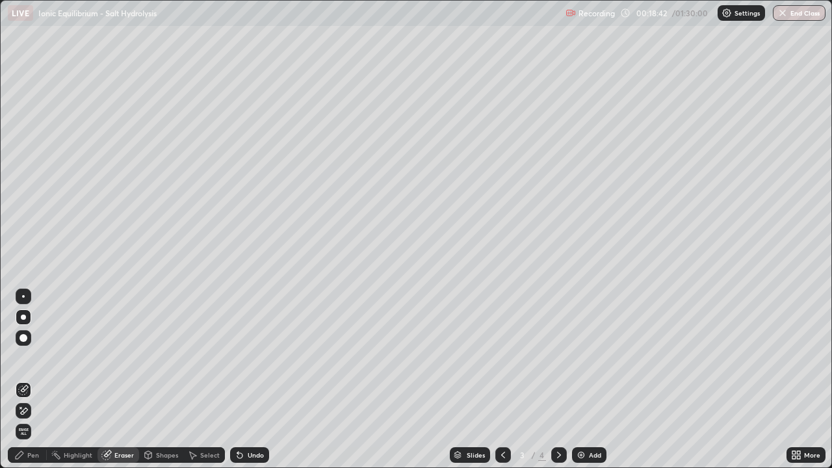
click at [122, 380] on div "Eraser" at bounding box center [123, 455] width 19 height 6
click at [73, 380] on div "Highlight" at bounding box center [78, 455] width 29 height 6
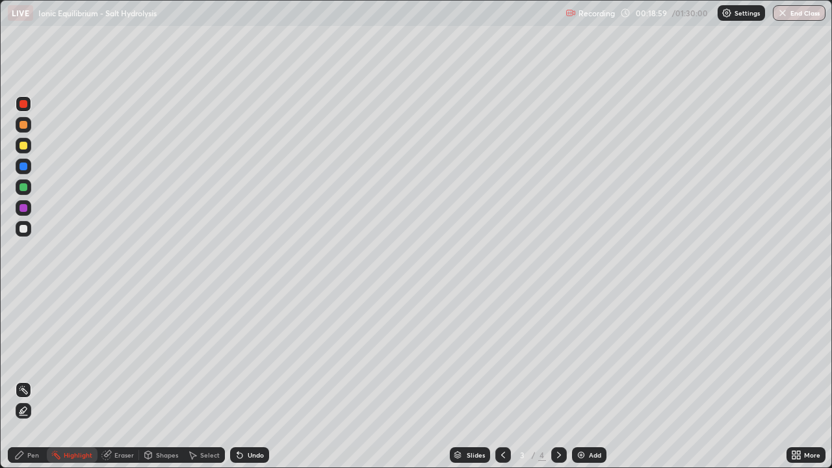
click at [23, 207] on div at bounding box center [23, 208] width 8 height 8
click at [28, 380] on div "Pen" at bounding box center [33, 455] width 12 height 6
click at [23, 296] on div at bounding box center [23, 296] width 3 height 3
click at [121, 380] on div "Eraser" at bounding box center [123, 455] width 19 height 6
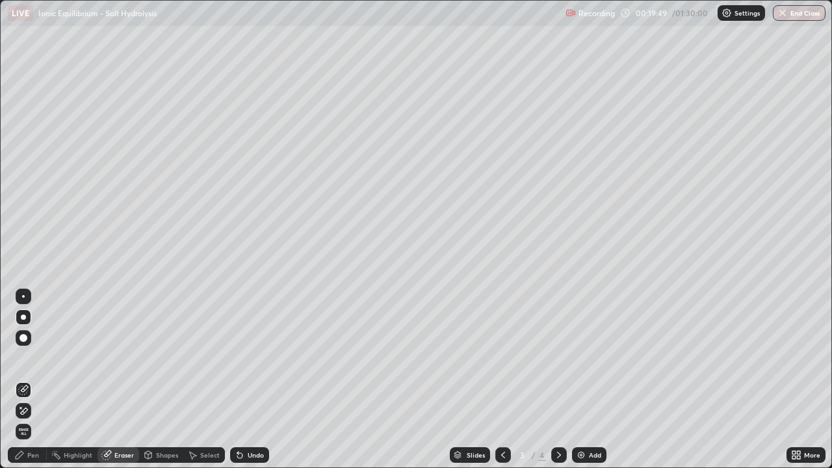
click at [36, 380] on div "Pen" at bounding box center [33, 455] width 12 height 6
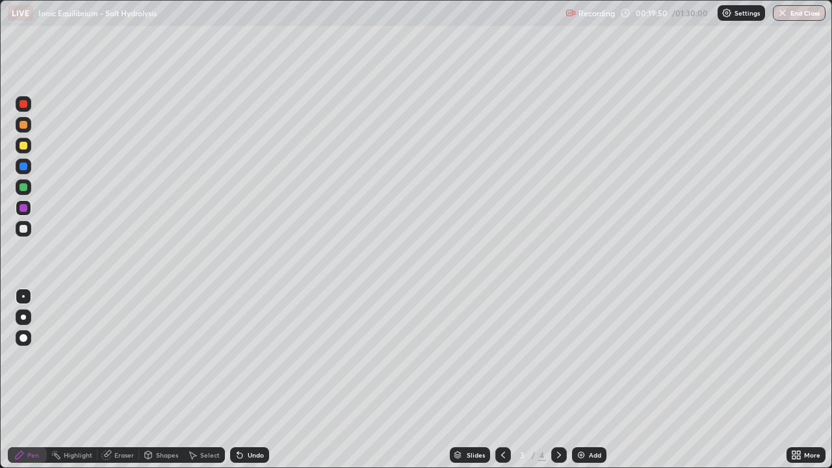
click at [21, 207] on div at bounding box center [23, 208] width 8 height 8
click at [501, 380] on icon at bounding box center [503, 455] width 4 height 6
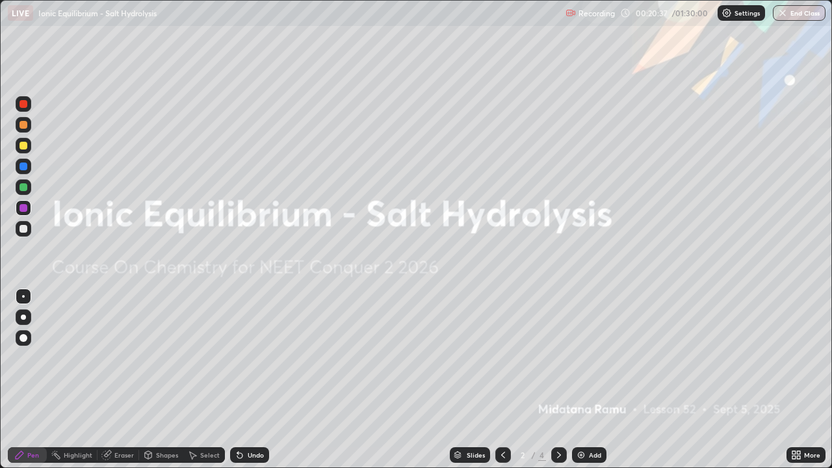
click at [558, 380] on icon at bounding box center [559, 455] width 10 height 10
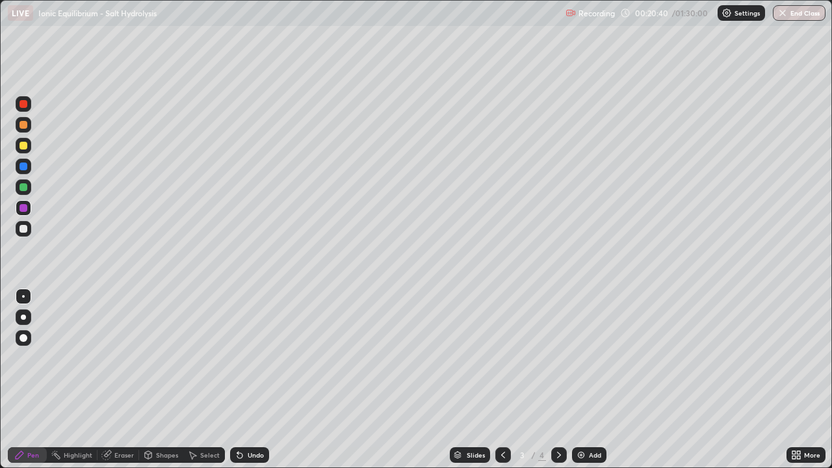
click at [558, 380] on icon at bounding box center [559, 455] width 10 height 10
click at [503, 380] on icon at bounding box center [503, 455] width 4 height 6
click at [502, 380] on icon at bounding box center [503, 455] width 10 height 10
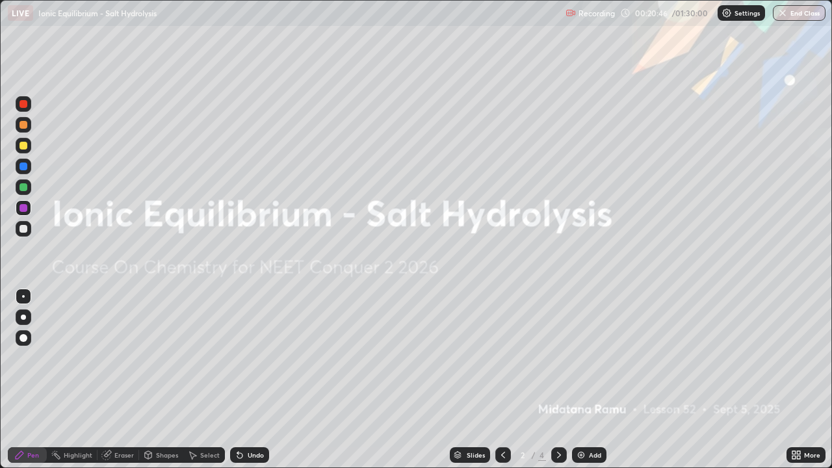
click at [503, 380] on icon at bounding box center [503, 455] width 10 height 10
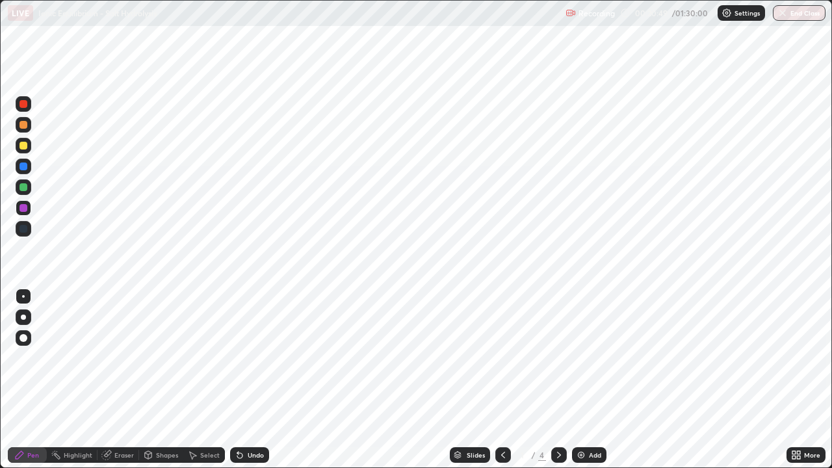
click at [501, 380] on icon at bounding box center [503, 455] width 10 height 10
click at [500, 380] on div at bounding box center [503, 455] width 16 height 16
click at [502, 380] on icon at bounding box center [503, 455] width 10 height 10
click at [501, 380] on icon at bounding box center [503, 455] width 10 height 10
click at [502, 380] on icon at bounding box center [503, 455] width 10 height 10
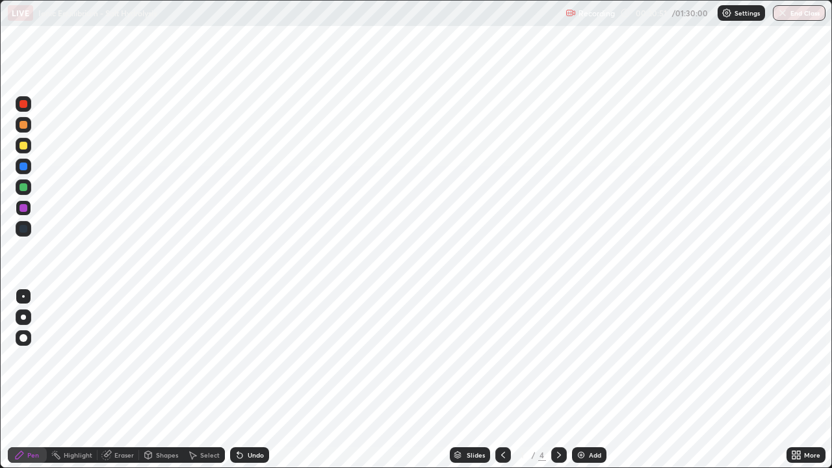
click at [502, 380] on icon at bounding box center [503, 455] width 10 height 10
click at [483, 380] on div "Slides" at bounding box center [470, 455] width 40 height 16
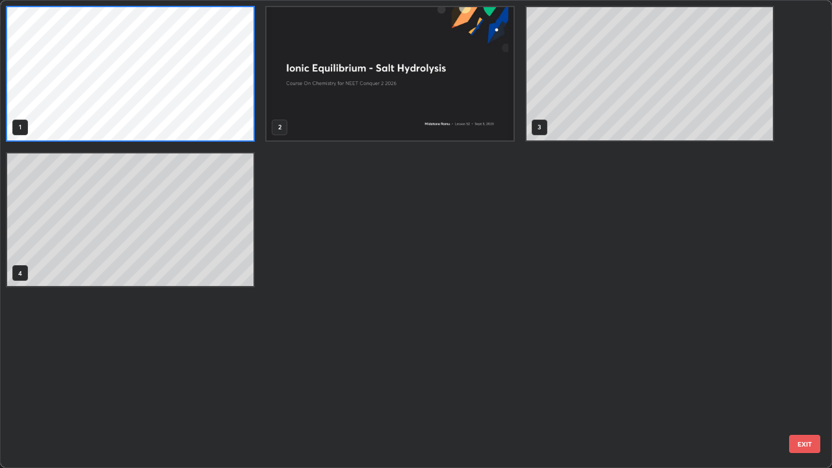
scroll to position [463, 824]
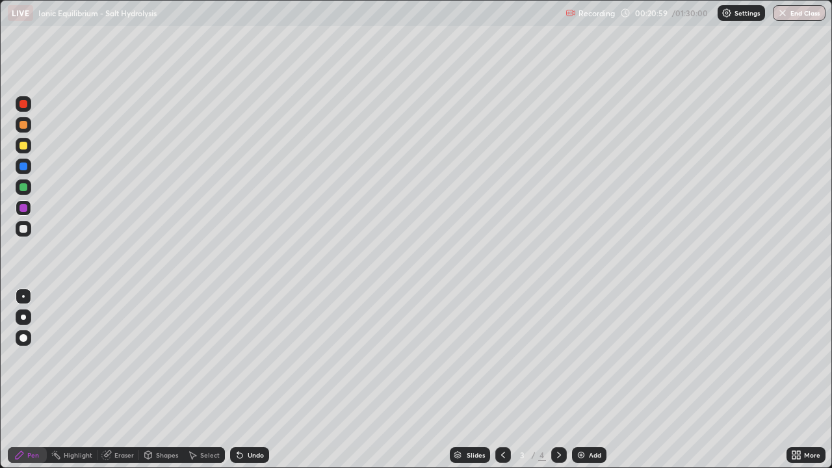
click at [557, 380] on icon at bounding box center [559, 455] width 4 height 6
click at [503, 380] on icon at bounding box center [503, 455] width 10 height 10
click at [500, 380] on icon at bounding box center [503, 455] width 10 height 10
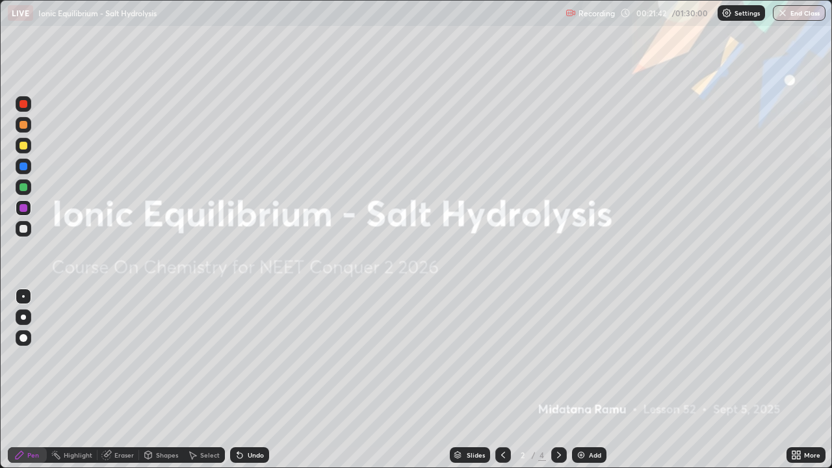
click at [558, 380] on icon at bounding box center [559, 455] width 10 height 10
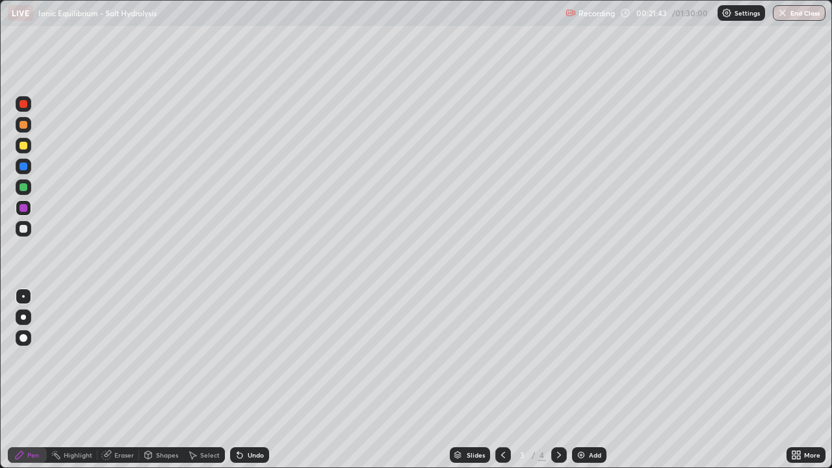
click at [557, 380] on icon at bounding box center [559, 455] width 10 height 10
click at [24, 236] on div at bounding box center [24, 229] width 16 height 16
click at [114, 380] on div "Eraser" at bounding box center [123, 455] width 19 height 6
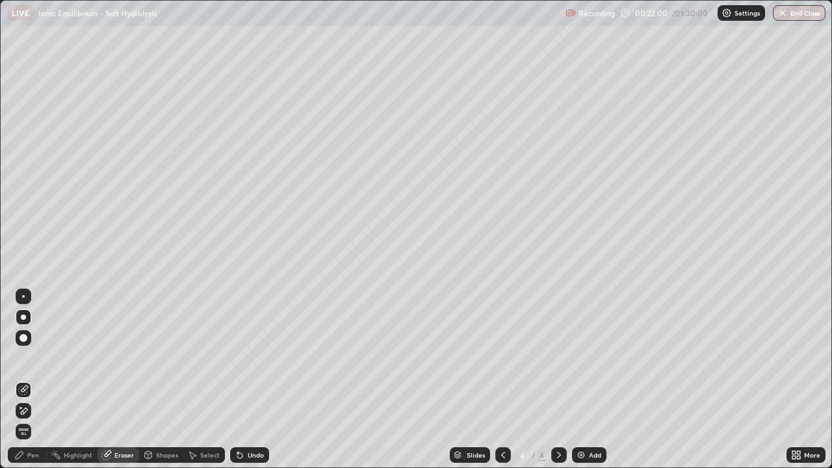
click at [111, 380] on div "Eraser" at bounding box center [118, 455] width 42 height 16
click at [25, 380] on div "Pen" at bounding box center [27, 455] width 39 height 16
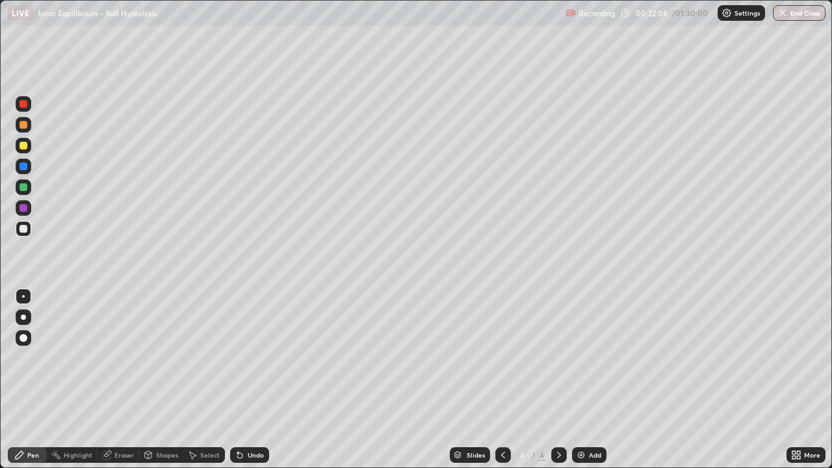
click at [23, 209] on div at bounding box center [23, 208] width 8 height 8
click at [244, 380] on div "Undo" at bounding box center [249, 455] width 39 height 16
click at [251, 380] on div "Undo" at bounding box center [256, 455] width 16 height 6
click at [253, 380] on div "Undo" at bounding box center [256, 455] width 16 height 6
click at [252, 380] on div "Undo" at bounding box center [256, 455] width 16 height 6
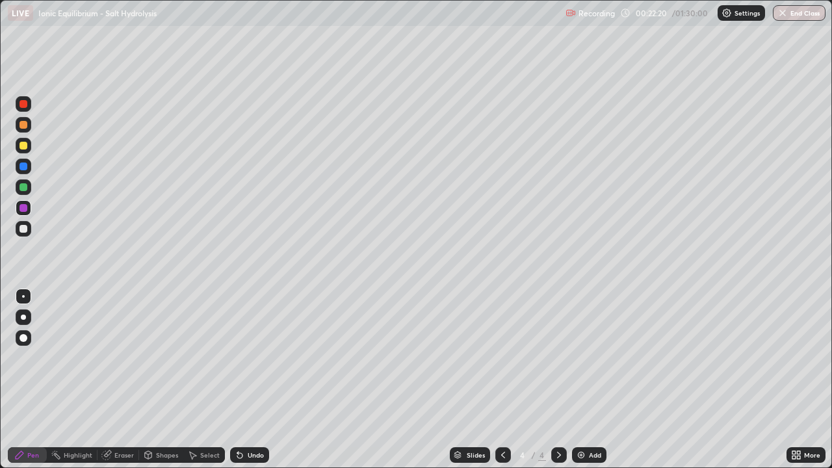
click at [251, 380] on div "Undo" at bounding box center [256, 455] width 16 height 6
click at [248, 380] on div "Undo" at bounding box center [256, 455] width 16 height 6
click at [250, 380] on div "Undo" at bounding box center [256, 455] width 16 height 6
click at [114, 380] on div "Eraser" at bounding box center [123, 455] width 19 height 6
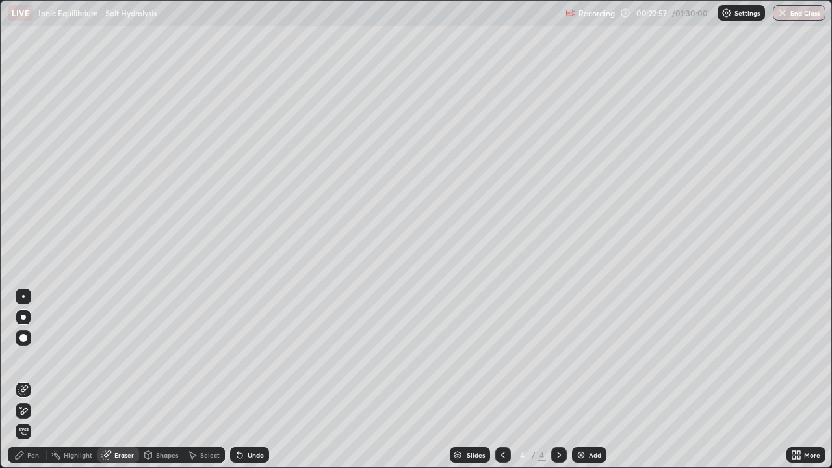
click at [29, 380] on div "Pen" at bounding box center [27, 455] width 39 height 16
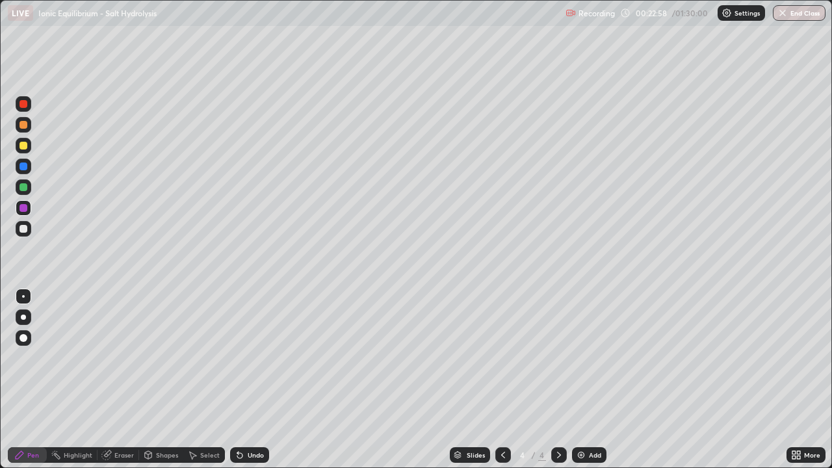
click at [23, 168] on div at bounding box center [23, 166] width 8 height 8
click at [116, 380] on div "Eraser" at bounding box center [118, 455] width 42 height 16
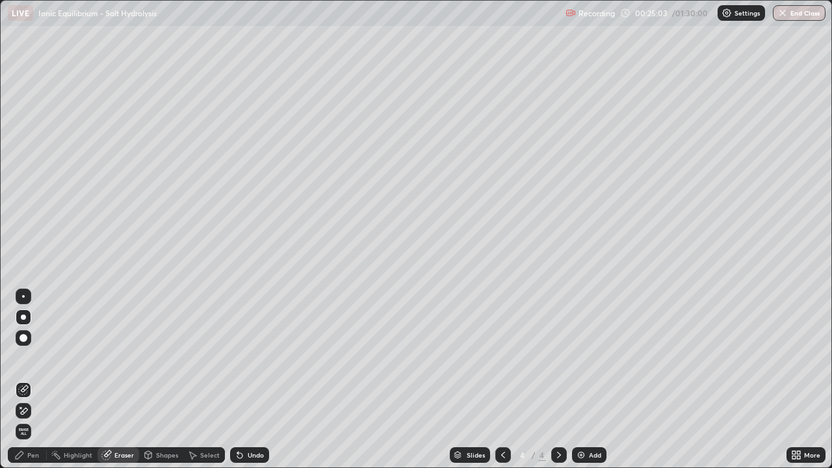
click at [31, 380] on div "Pen" at bounding box center [33, 455] width 12 height 6
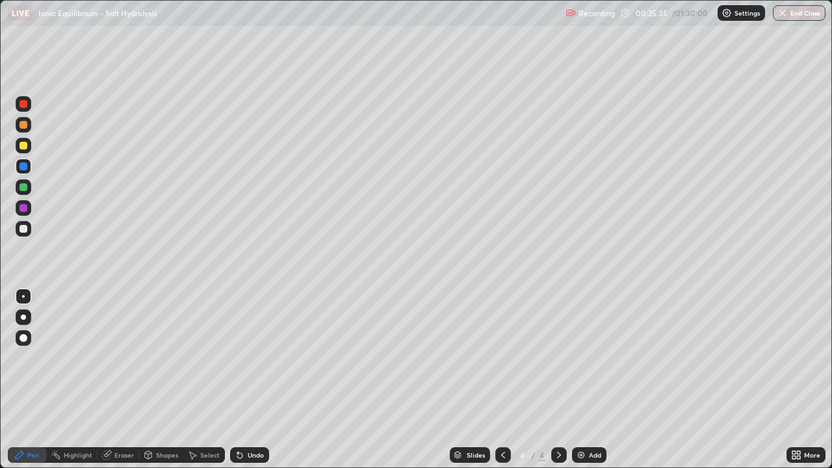
click at [19, 209] on div at bounding box center [23, 208] width 8 height 8
click at [115, 380] on div "Eraser" at bounding box center [123, 455] width 19 height 6
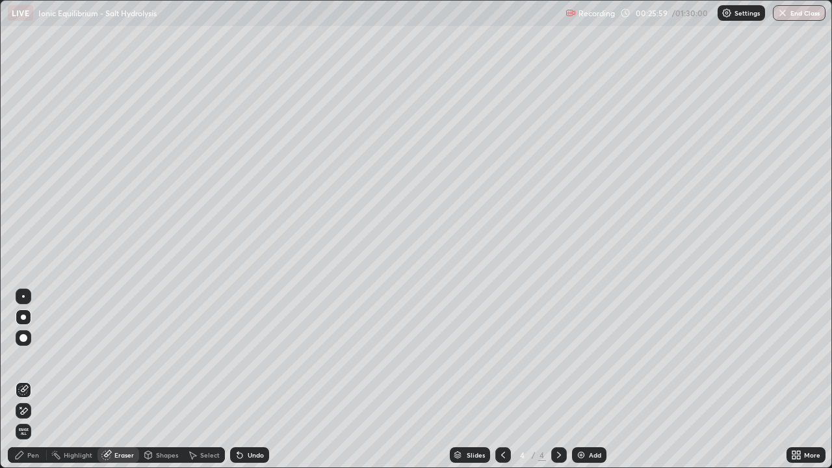
click at [495, 380] on div at bounding box center [503, 455] width 16 height 16
click at [501, 380] on icon at bounding box center [503, 455] width 4 height 6
